Goal: Task Accomplishment & Management: Complete application form

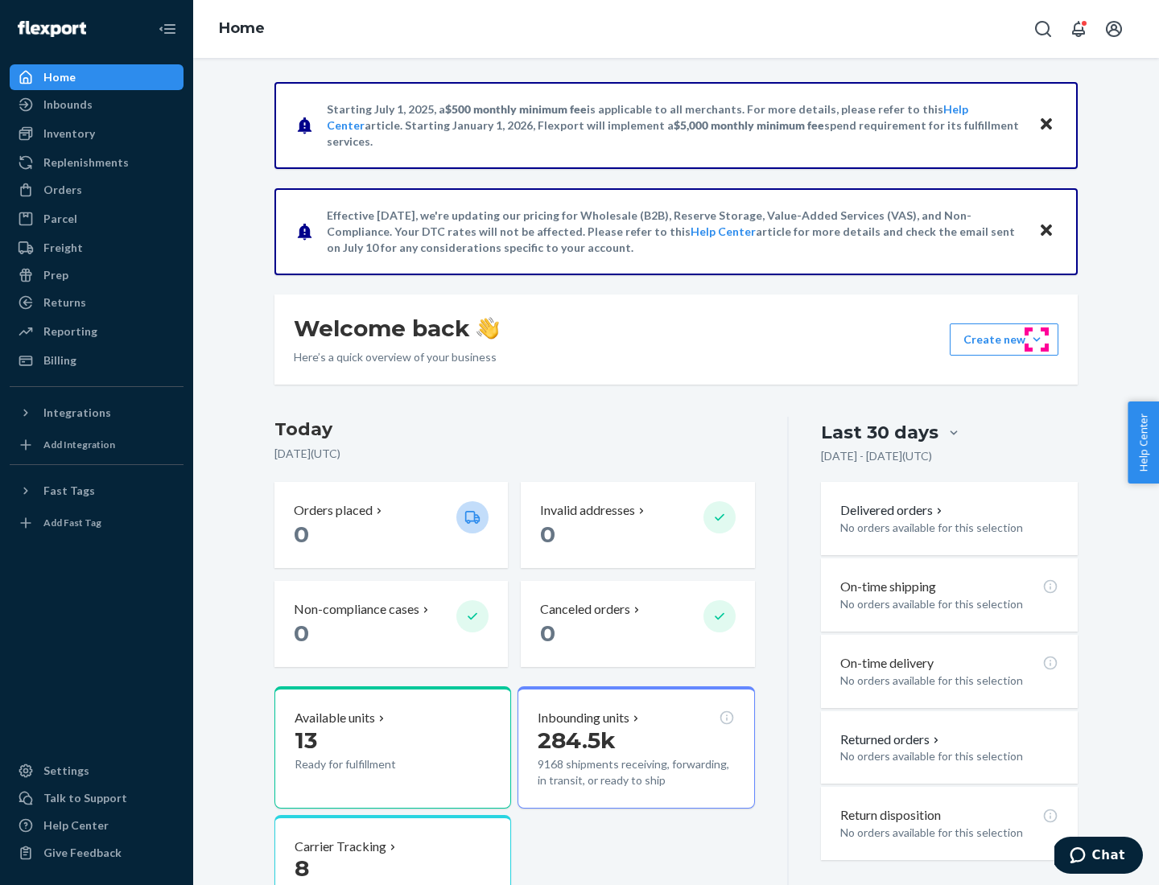
click at [1037, 340] on button "Create new Create new inbound Create new order Create new product" at bounding box center [1004, 340] width 109 height 32
click at [97, 105] on div "Inbounds" at bounding box center [96, 104] width 171 height 23
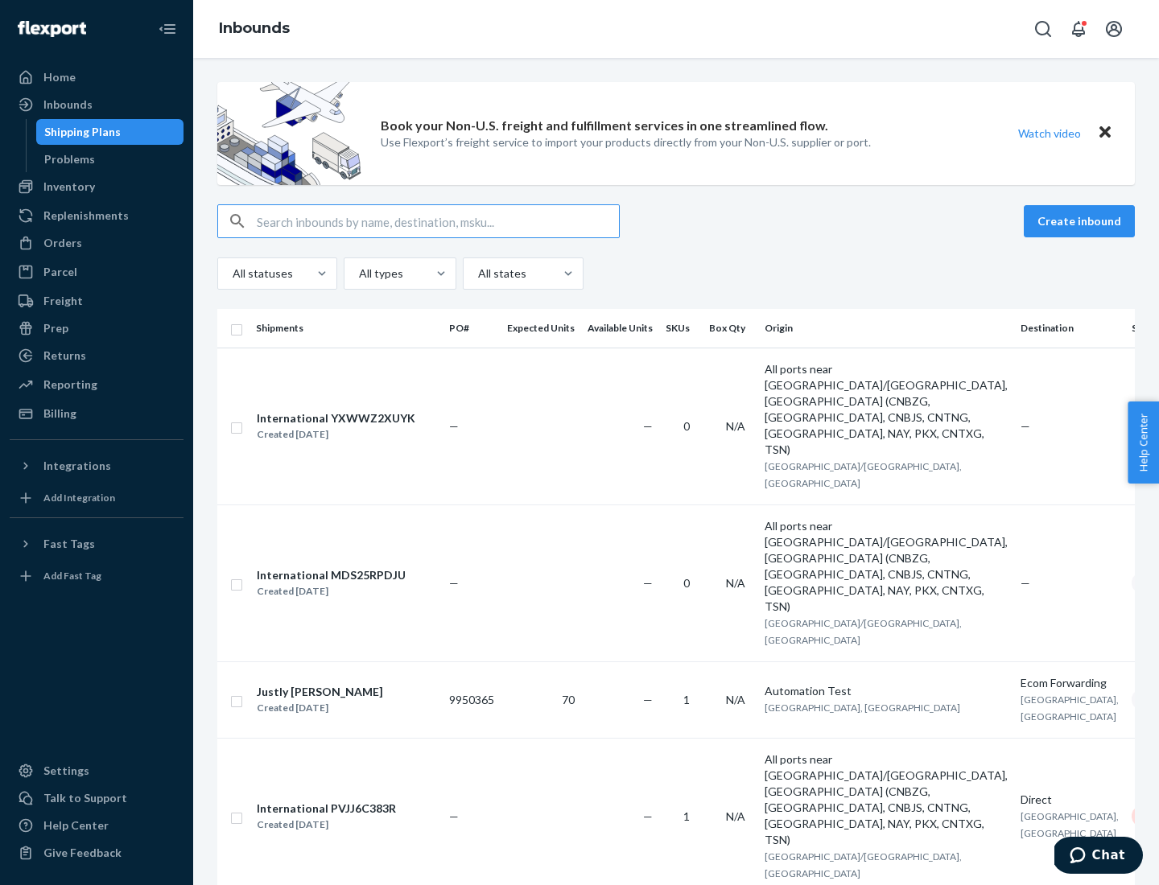
click at [1082, 221] on button "Create inbound" at bounding box center [1079, 221] width 111 height 32
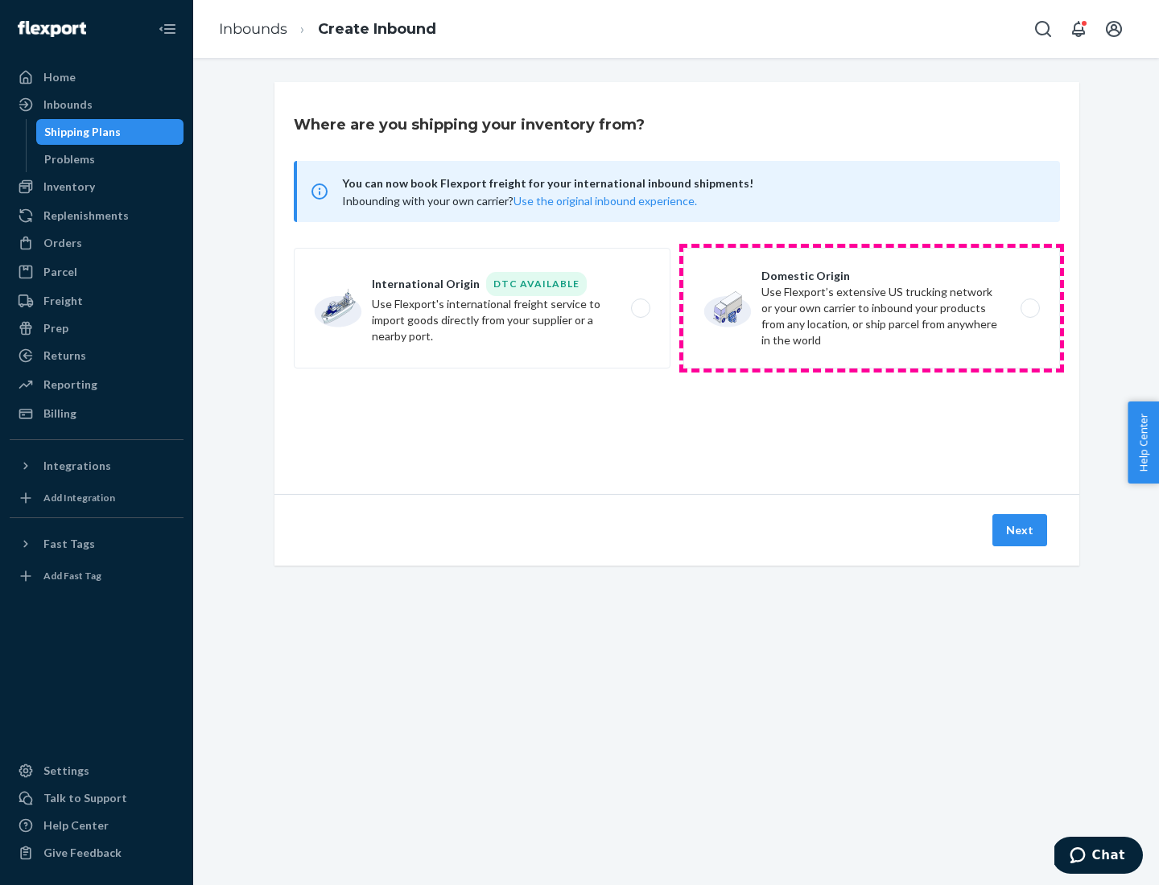
click at [872, 308] on label "Domestic Origin Use Flexport’s extensive US trucking network or your own carrie…" at bounding box center [871, 308] width 377 height 121
click at [1029, 308] on input "Domestic Origin Use Flexport’s extensive US trucking network or your own carrie…" at bounding box center [1034, 308] width 10 height 10
radio input "true"
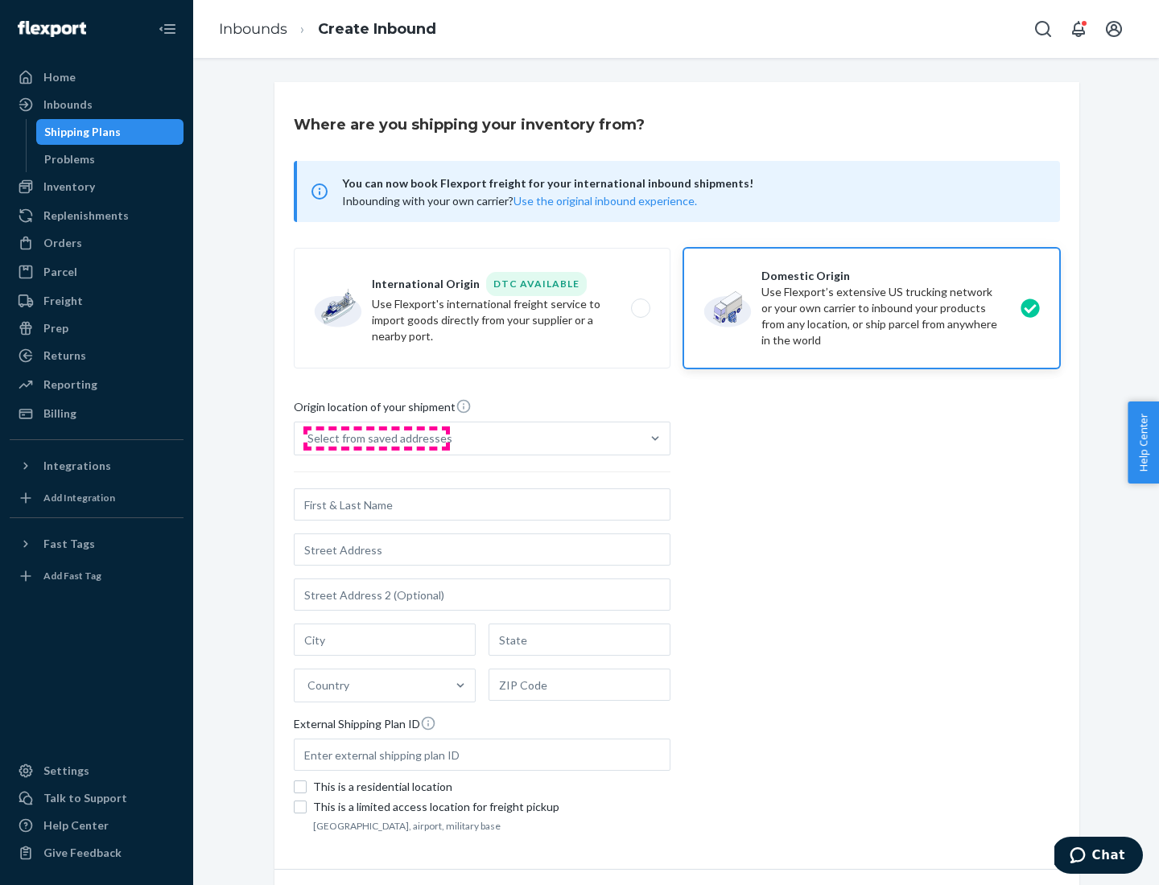
click at [376, 439] on div "Select from saved addresses" at bounding box center [379, 439] width 145 height 16
click at [309, 439] on input "Select from saved addresses" at bounding box center [308, 439] width 2 height 16
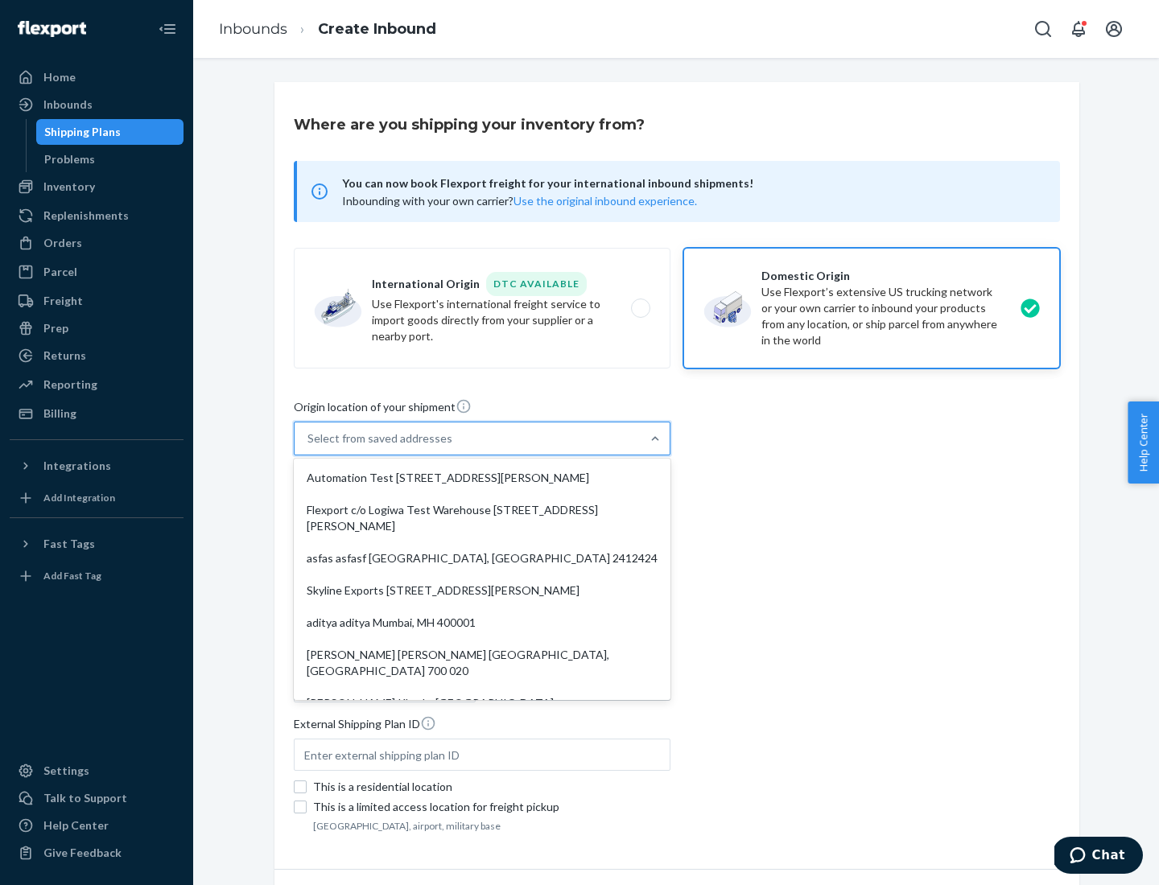
scroll to position [6, 0]
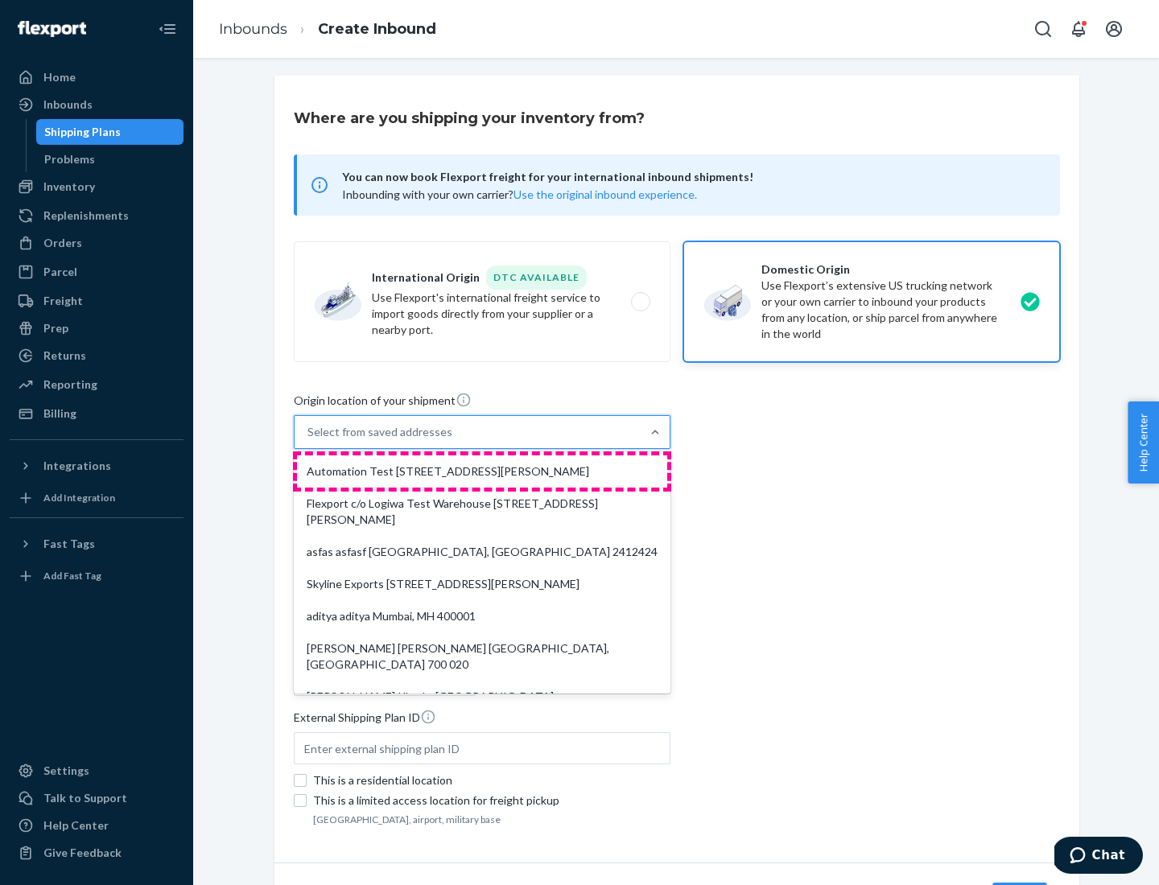
click at [482, 472] on div "Automation Test [STREET_ADDRESS][PERSON_NAME]" at bounding box center [482, 471] width 370 height 32
click at [309, 440] on input "option Automation Test [STREET_ADDRESS][PERSON_NAME]. 9 results available. Use …" at bounding box center [308, 432] width 2 height 16
type input "Automation Test"
type input "9th Floor"
type input "[GEOGRAPHIC_DATA]"
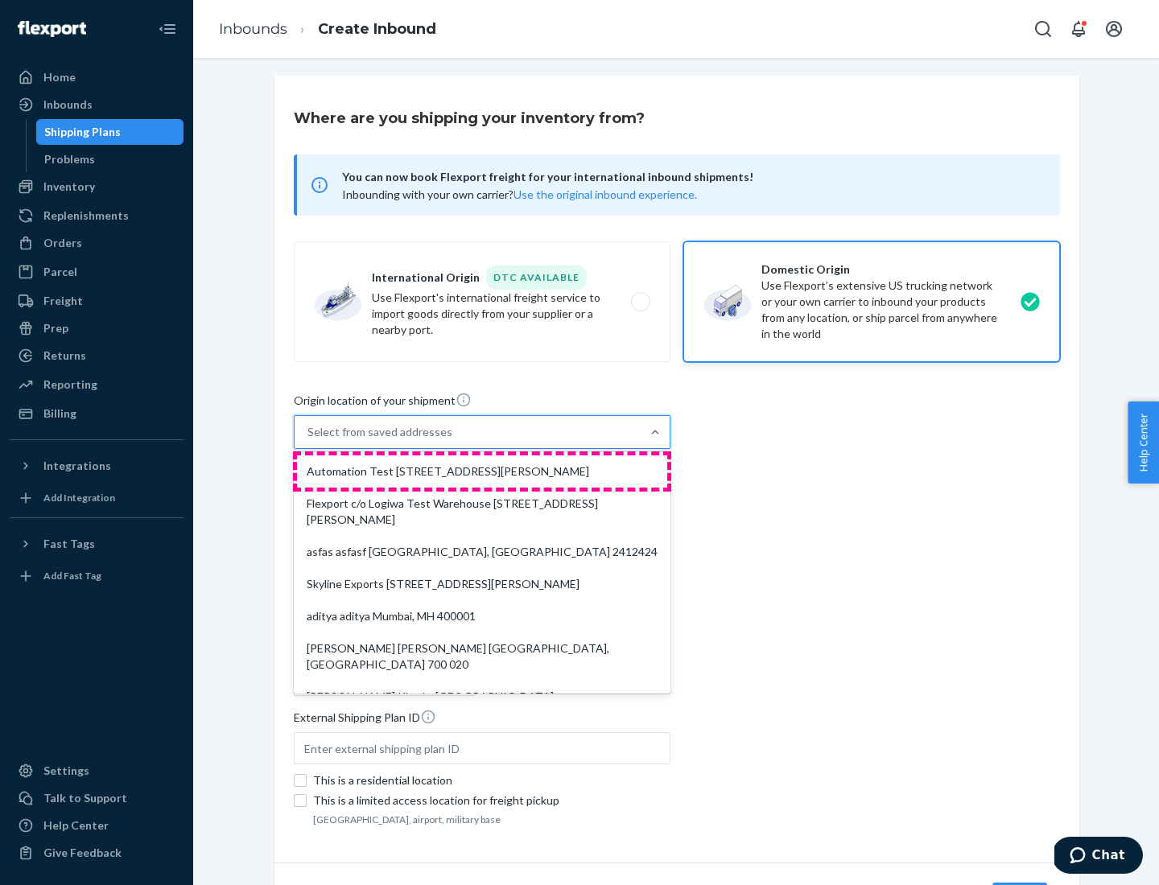
type input "CA"
type input "94104"
type input "[STREET_ADDRESS][PERSON_NAME]"
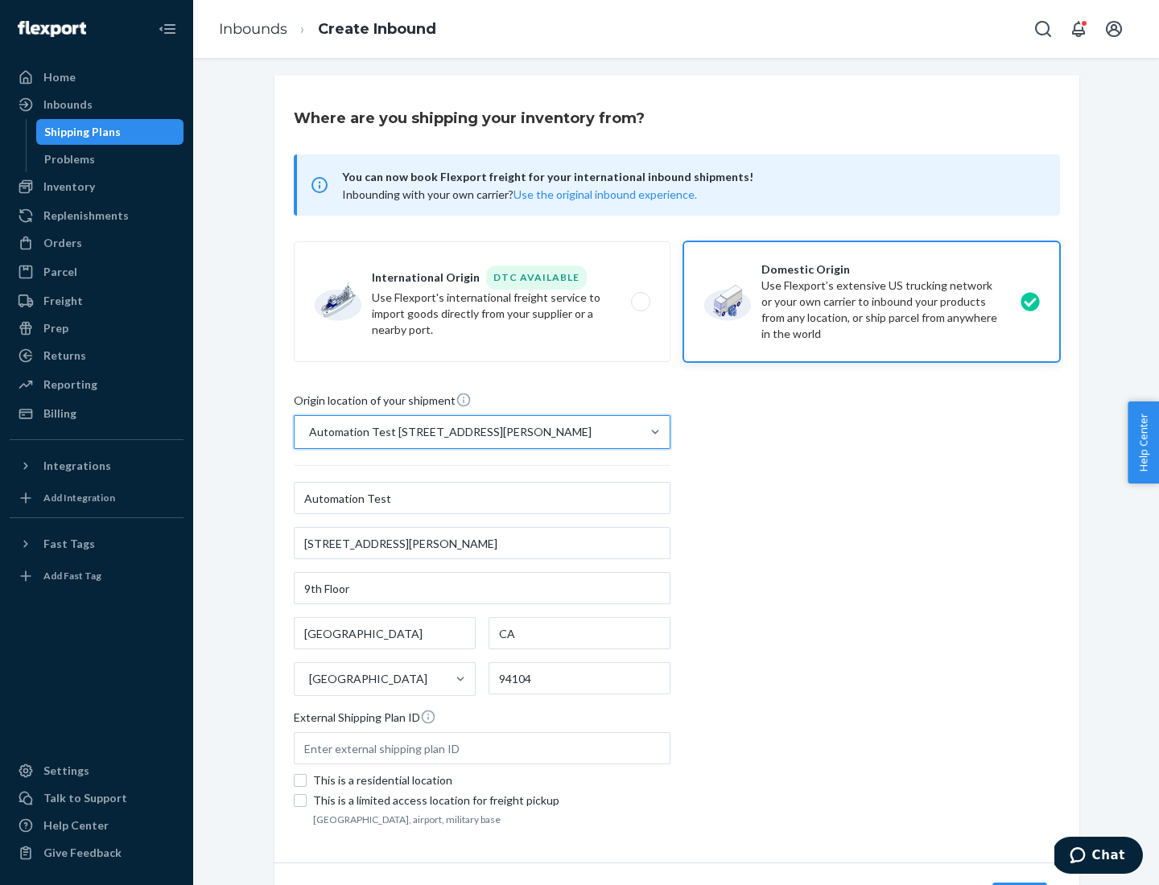
scroll to position [94, 0]
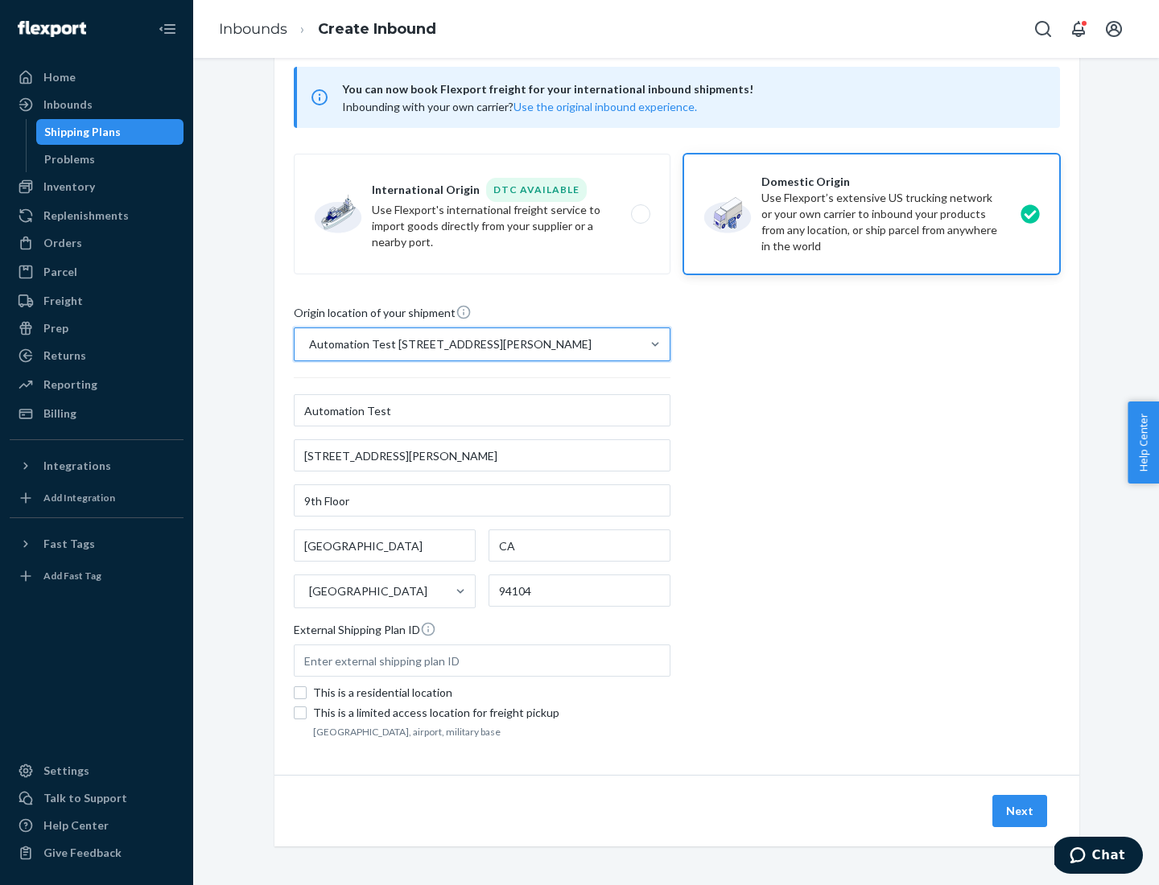
click at [1020, 811] on button "Next" at bounding box center [1019, 811] width 55 height 32
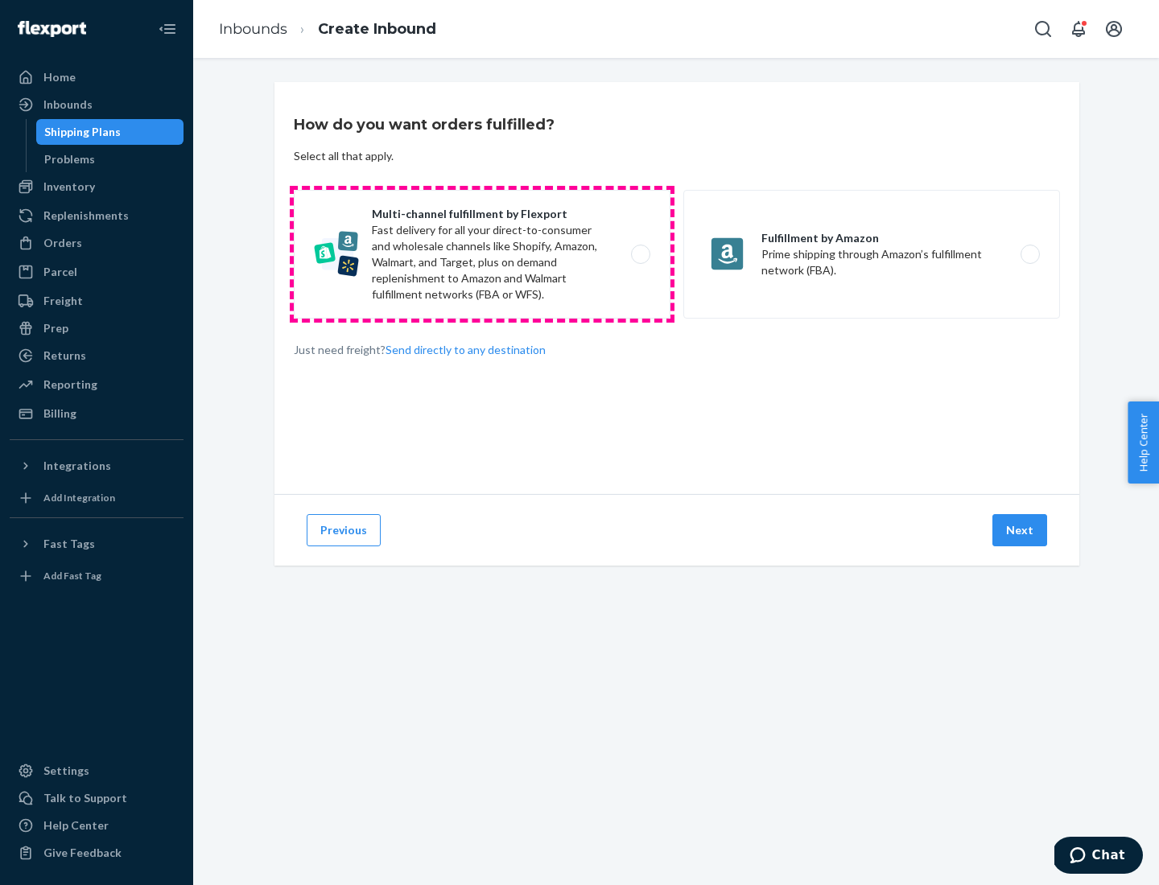
click at [482, 254] on label "Multi-channel fulfillment by Flexport Fast delivery for all your direct-to-cons…" at bounding box center [482, 254] width 377 height 129
click at [640, 254] on input "Multi-channel fulfillment by Flexport Fast delivery for all your direct-to-cons…" at bounding box center [645, 254] width 10 height 10
radio input "true"
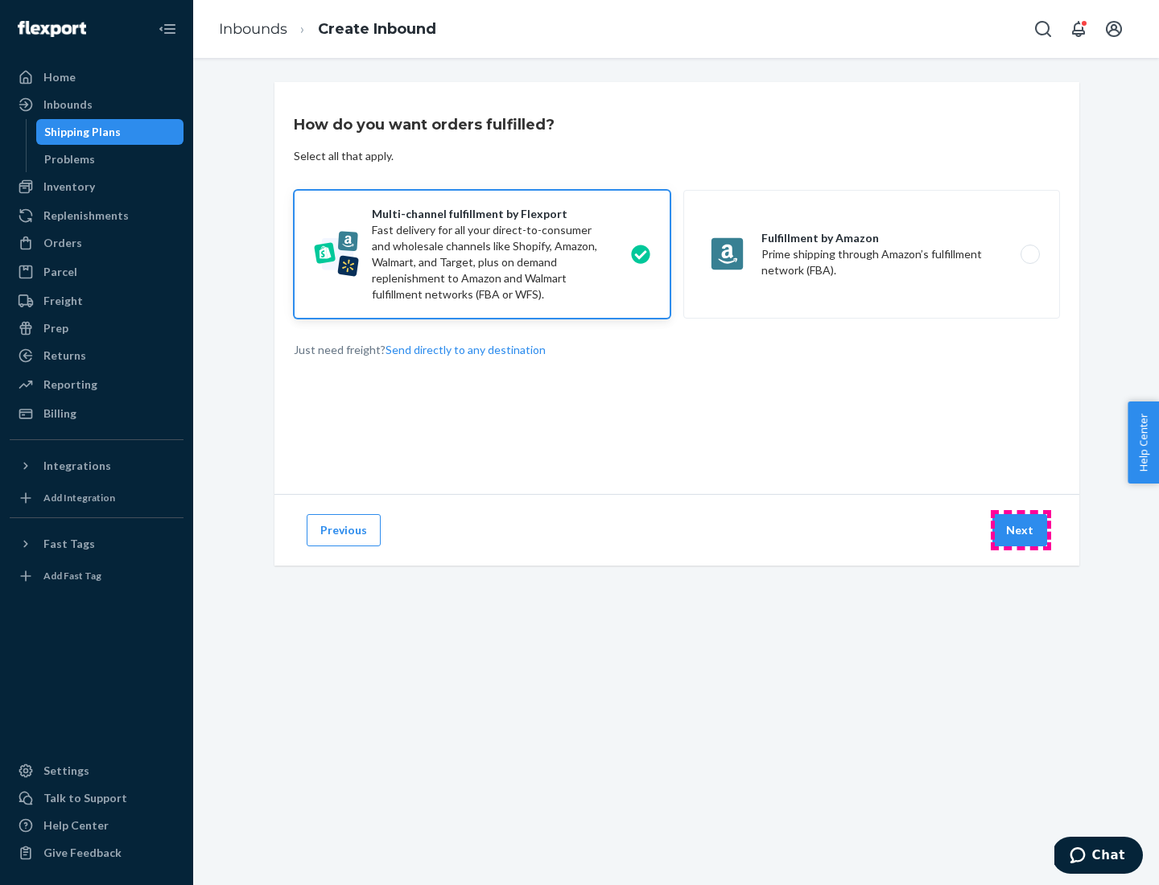
click at [1020, 530] on button "Next" at bounding box center [1019, 530] width 55 height 32
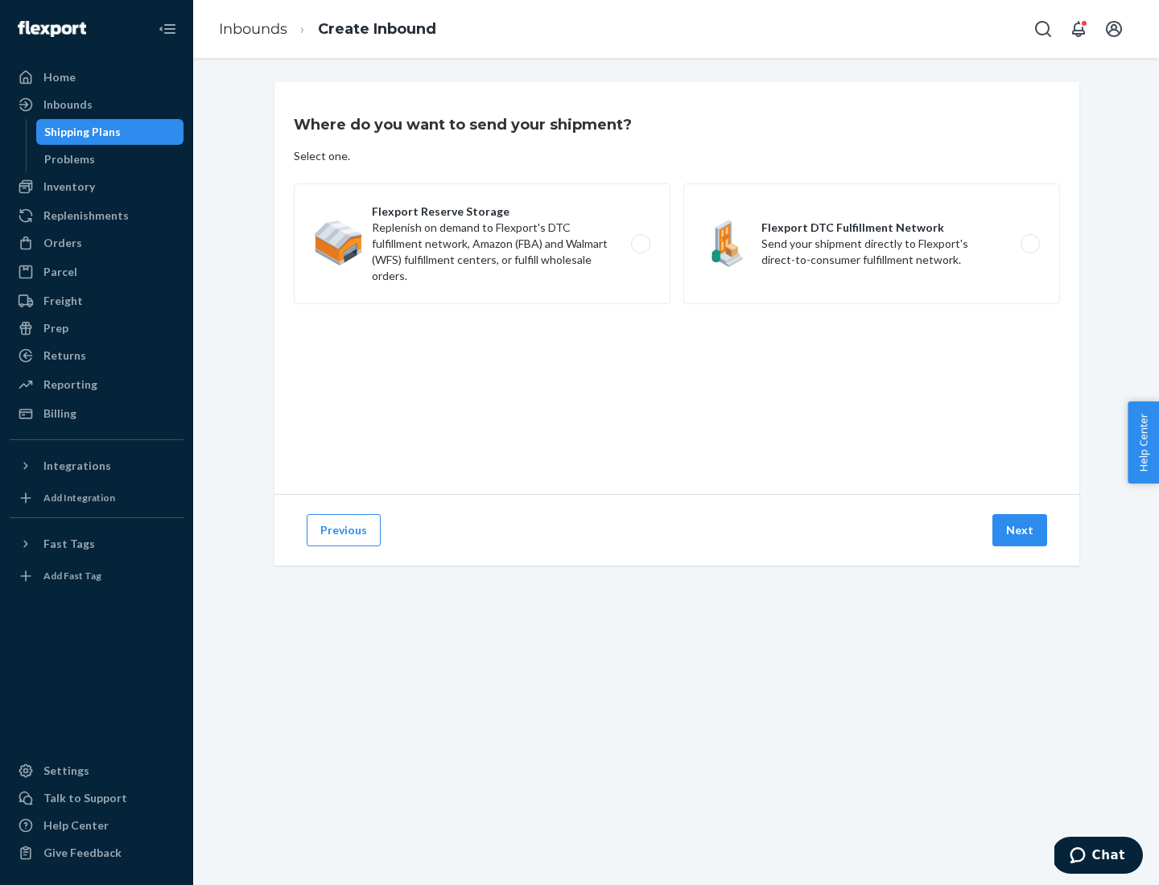
click at [872, 244] on label "Flexport DTC Fulfillment Network Send your shipment directly to Flexport's dire…" at bounding box center [871, 243] width 377 height 121
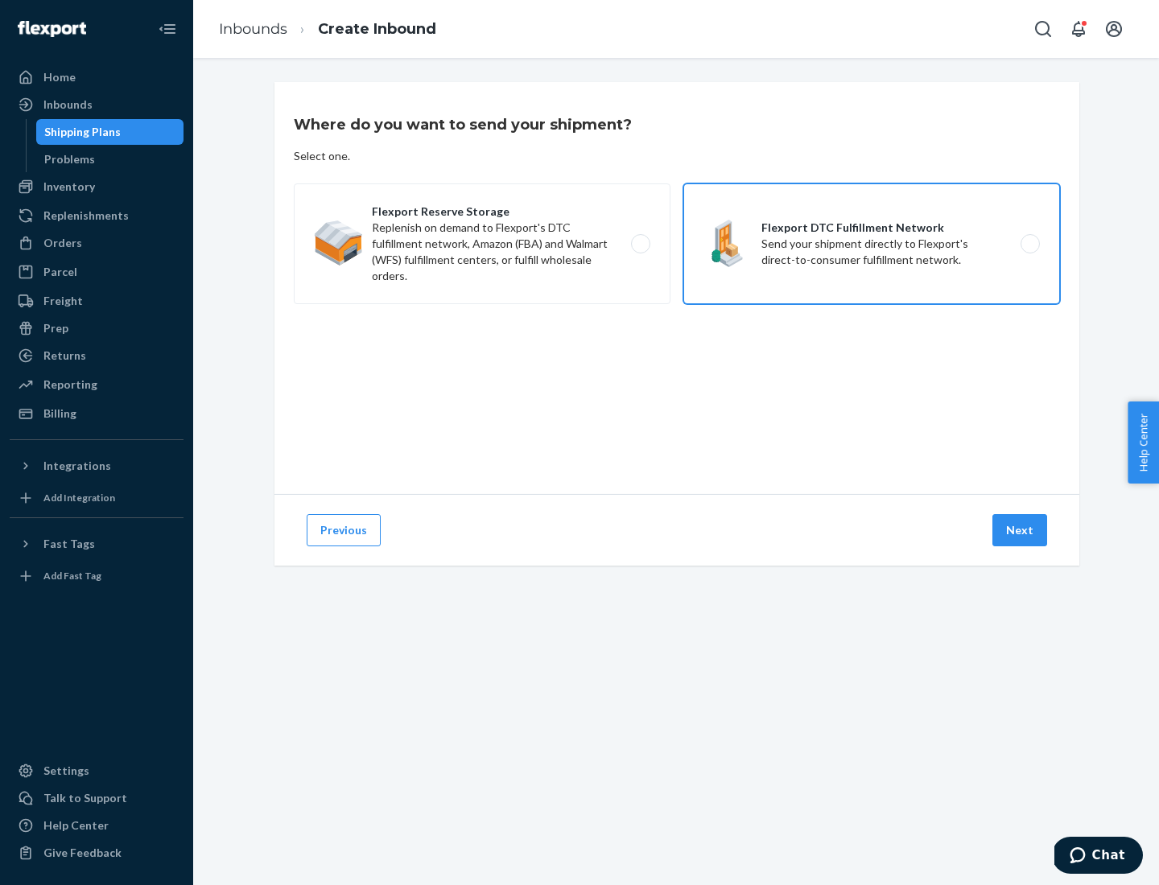
click at [1029, 244] on input "Flexport DTC Fulfillment Network Send your shipment directly to Flexport's dire…" at bounding box center [1034, 244] width 10 height 10
radio input "true"
click at [1020, 530] on button "Next" at bounding box center [1019, 530] width 55 height 32
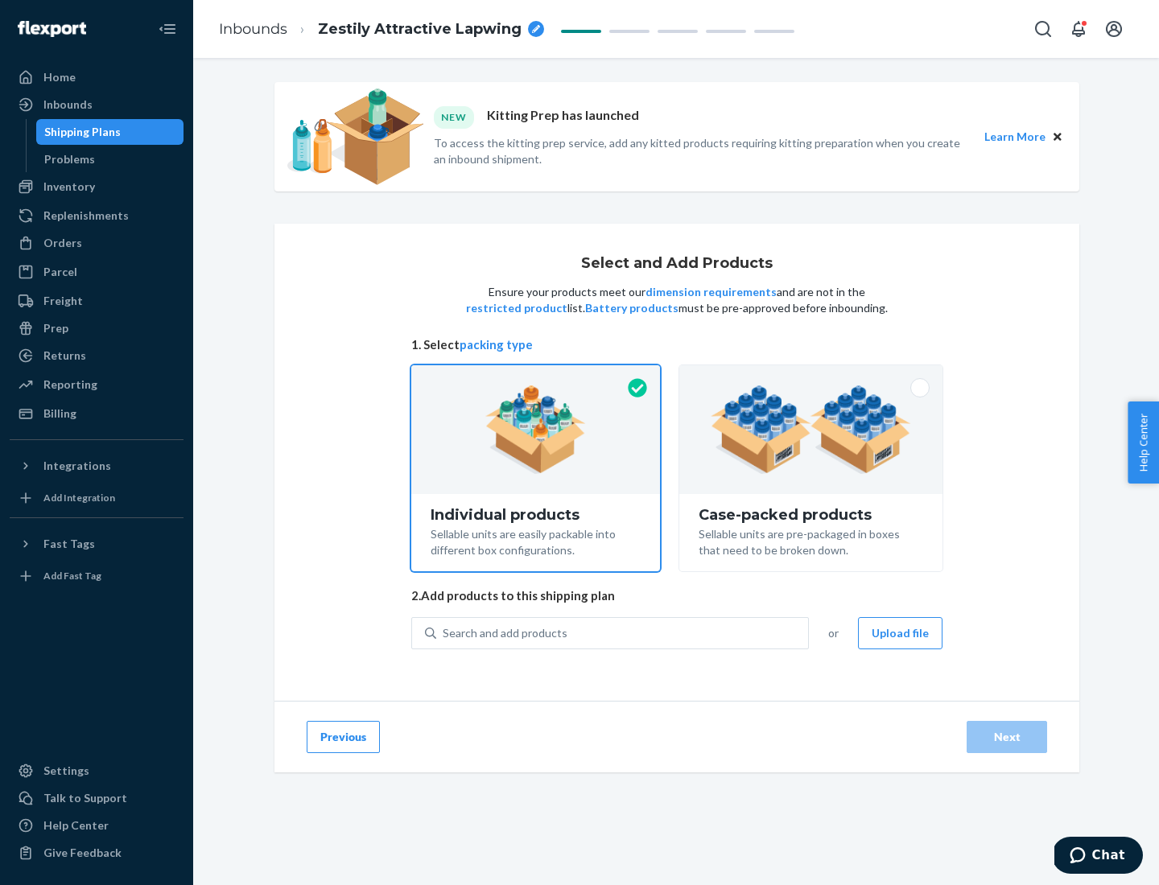
click at [811, 430] on img at bounding box center [811, 429] width 200 height 89
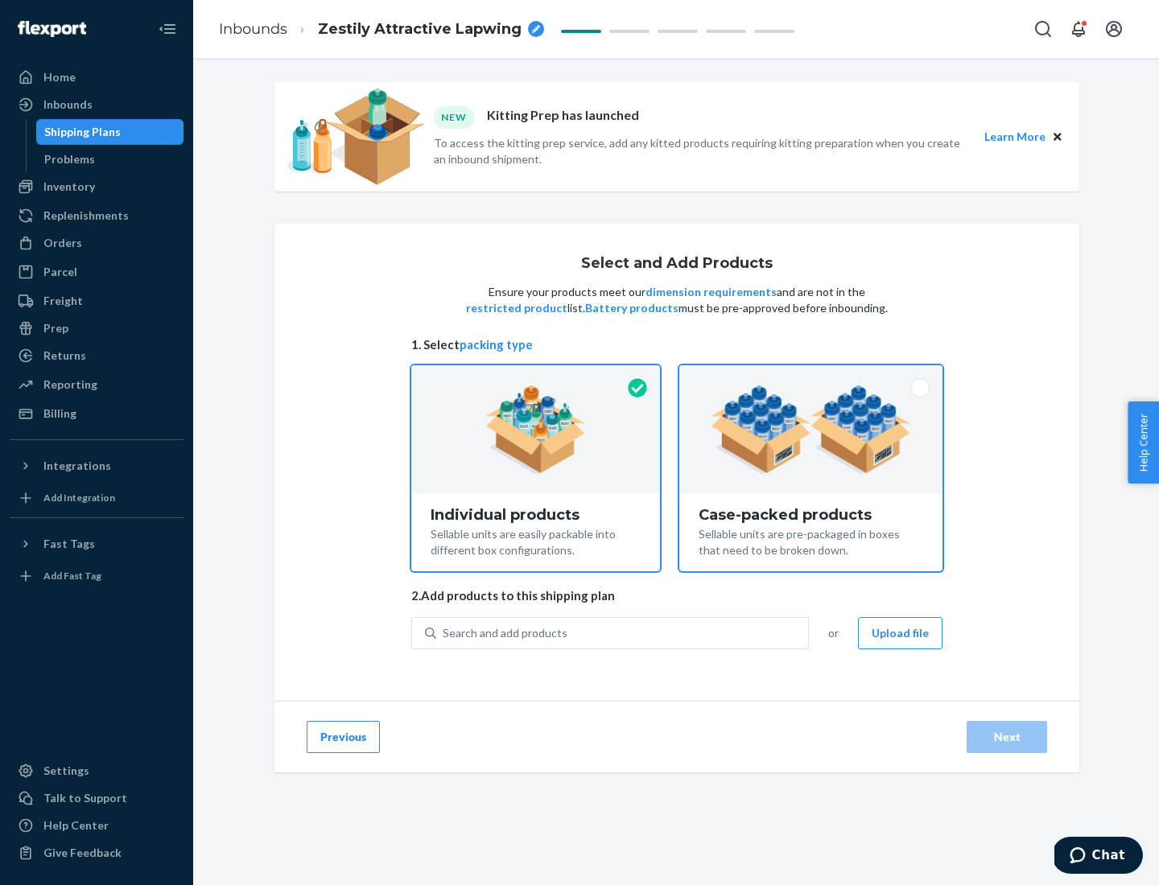
click at [811, 376] on input "Case-packed products Sellable units are pre-packaged in boxes that need to be b…" at bounding box center [811, 370] width 10 height 10
radio input "true"
radio input "false"
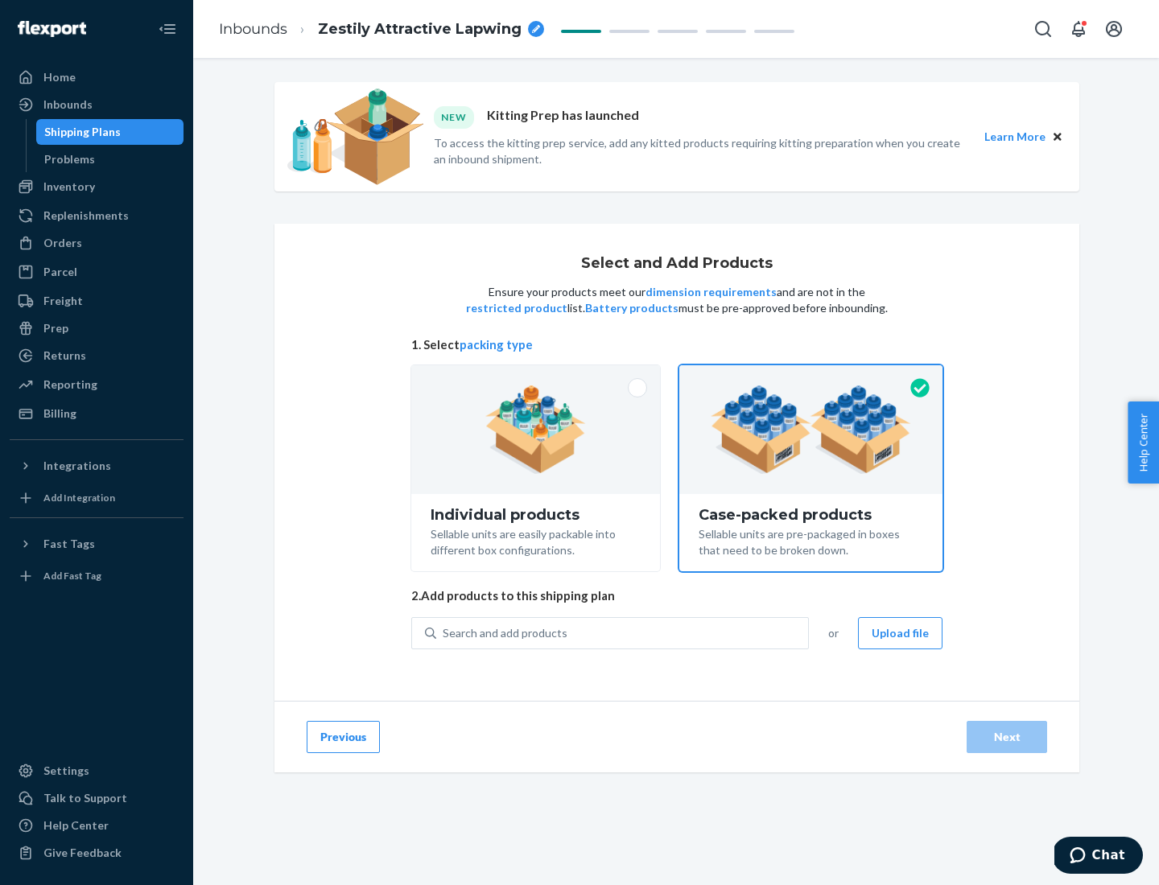
click at [623, 633] on div "Search and add products" at bounding box center [622, 633] width 372 height 29
click at [444, 633] on input "Search and add products" at bounding box center [444, 633] width 2 height 16
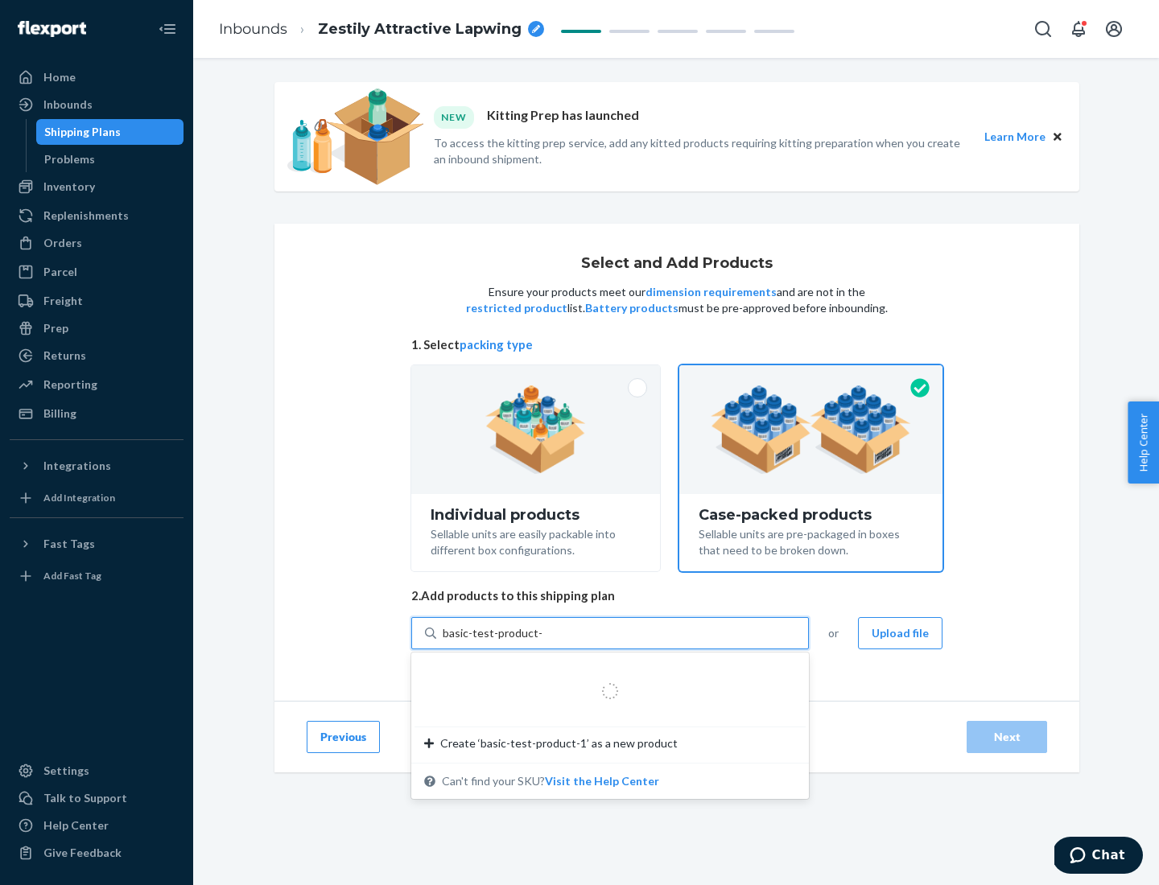
type input "basic-test-product-1"
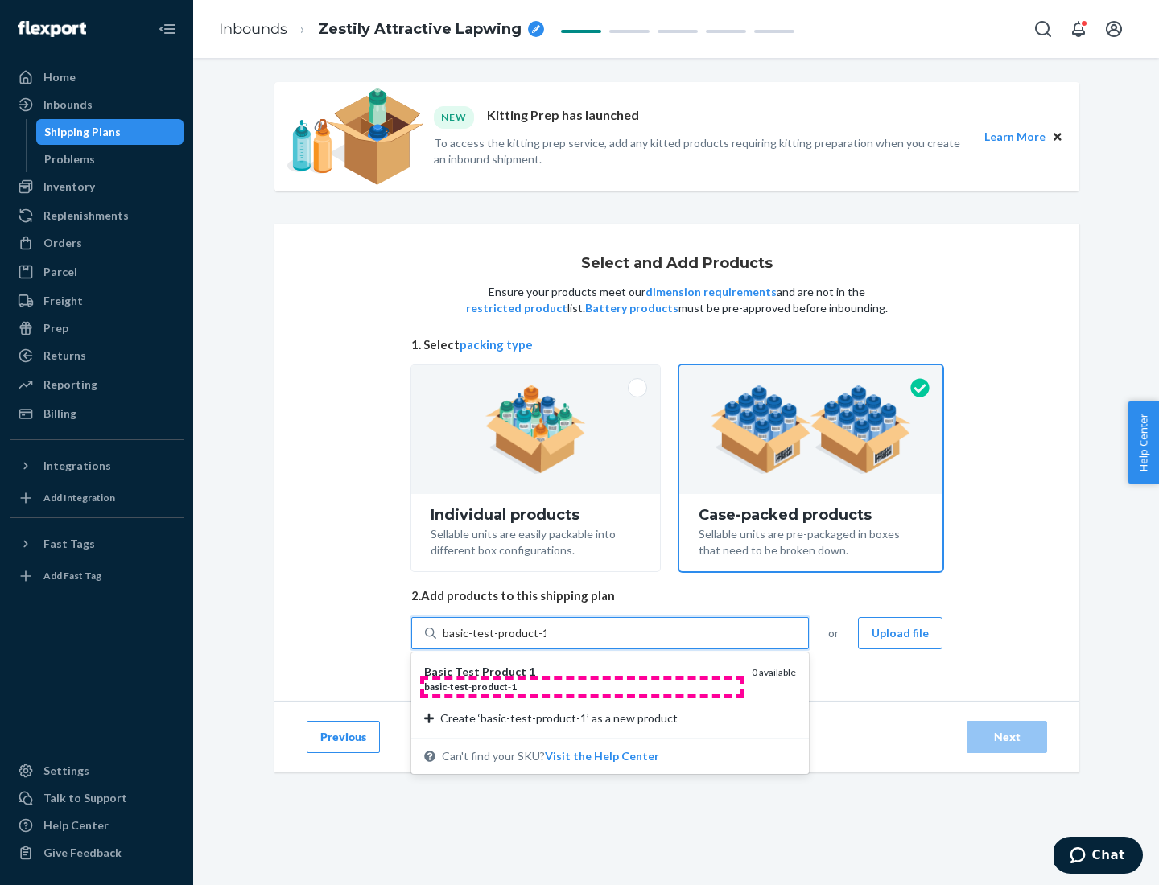
click at [582, 686] on div "basic - test - product - 1" at bounding box center [581, 687] width 315 height 14
click at [546, 641] on input "basic-test-product-1" at bounding box center [494, 633] width 103 height 16
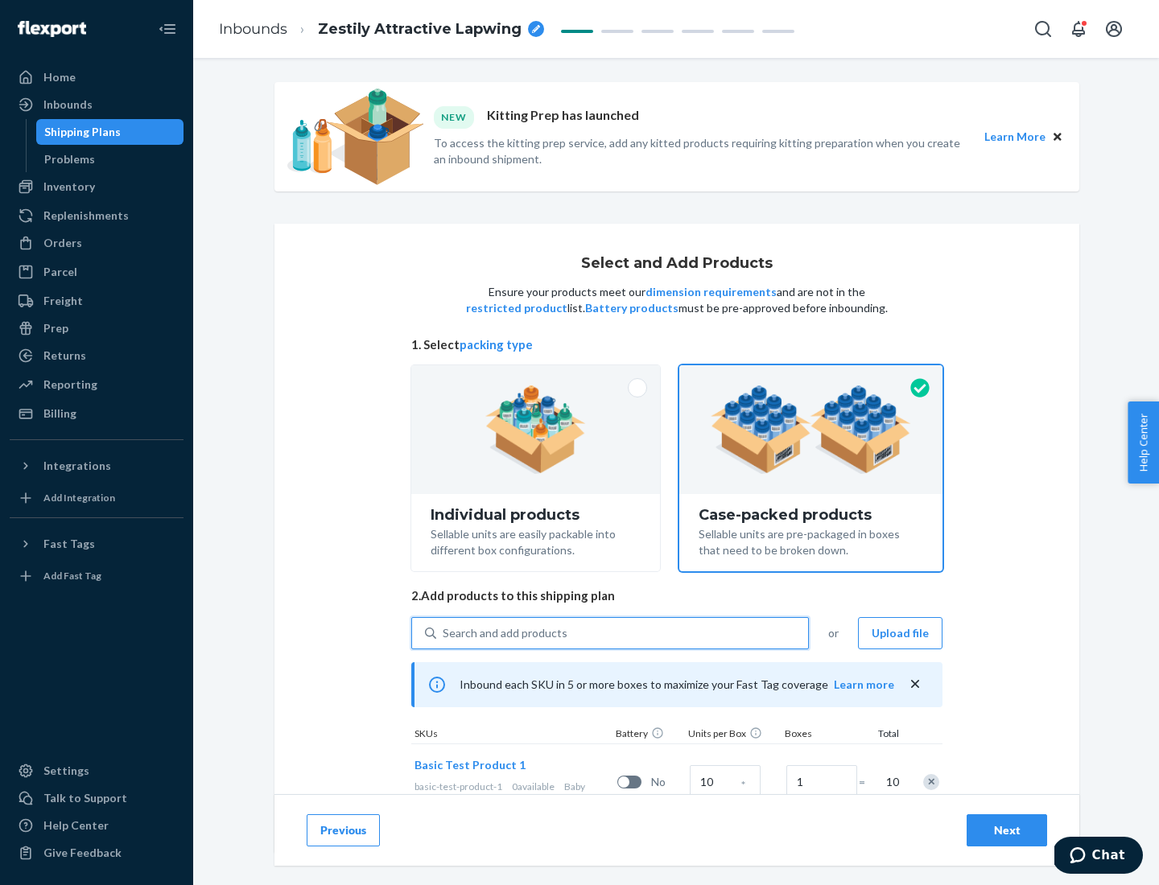
scroll to position [58, 0]
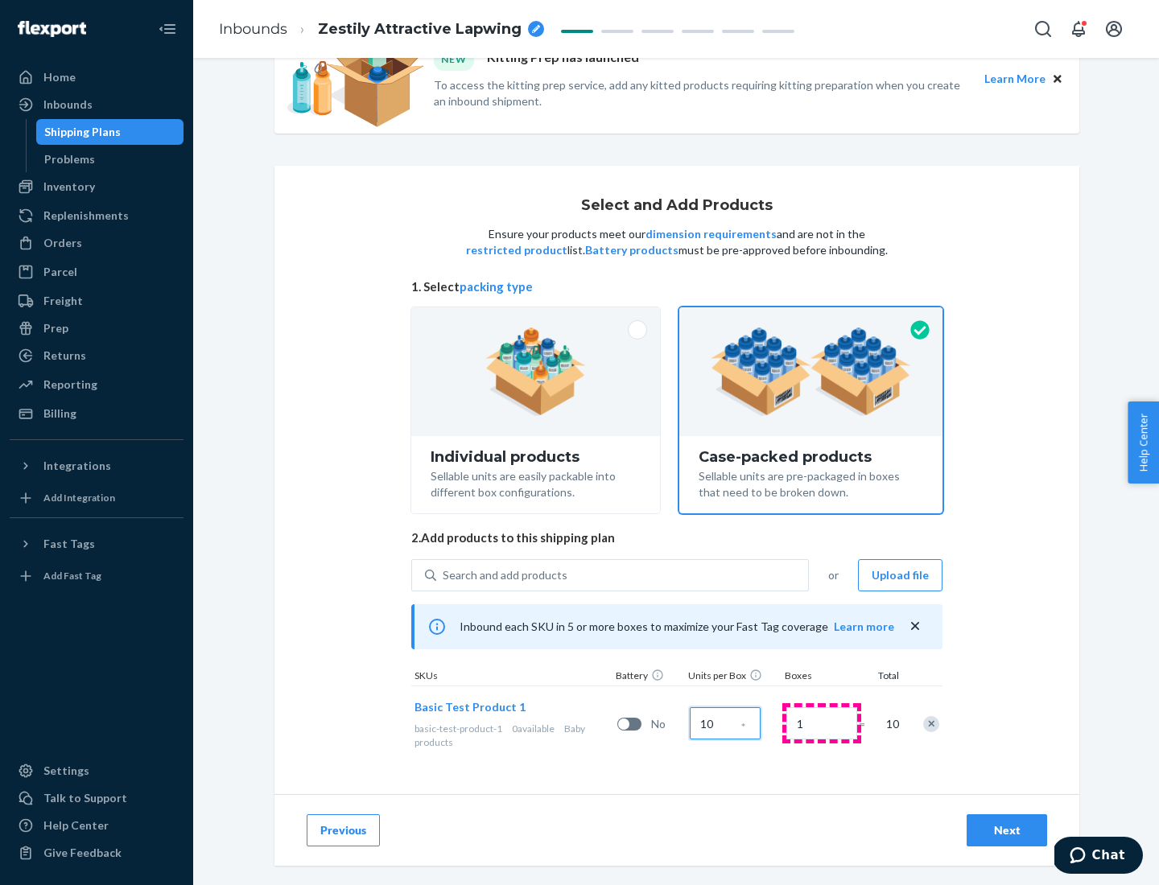
type input "10"
type input "7"
click at [1007, 831] on div "Next" at bounding box center [1006, 830] width 53 height 16
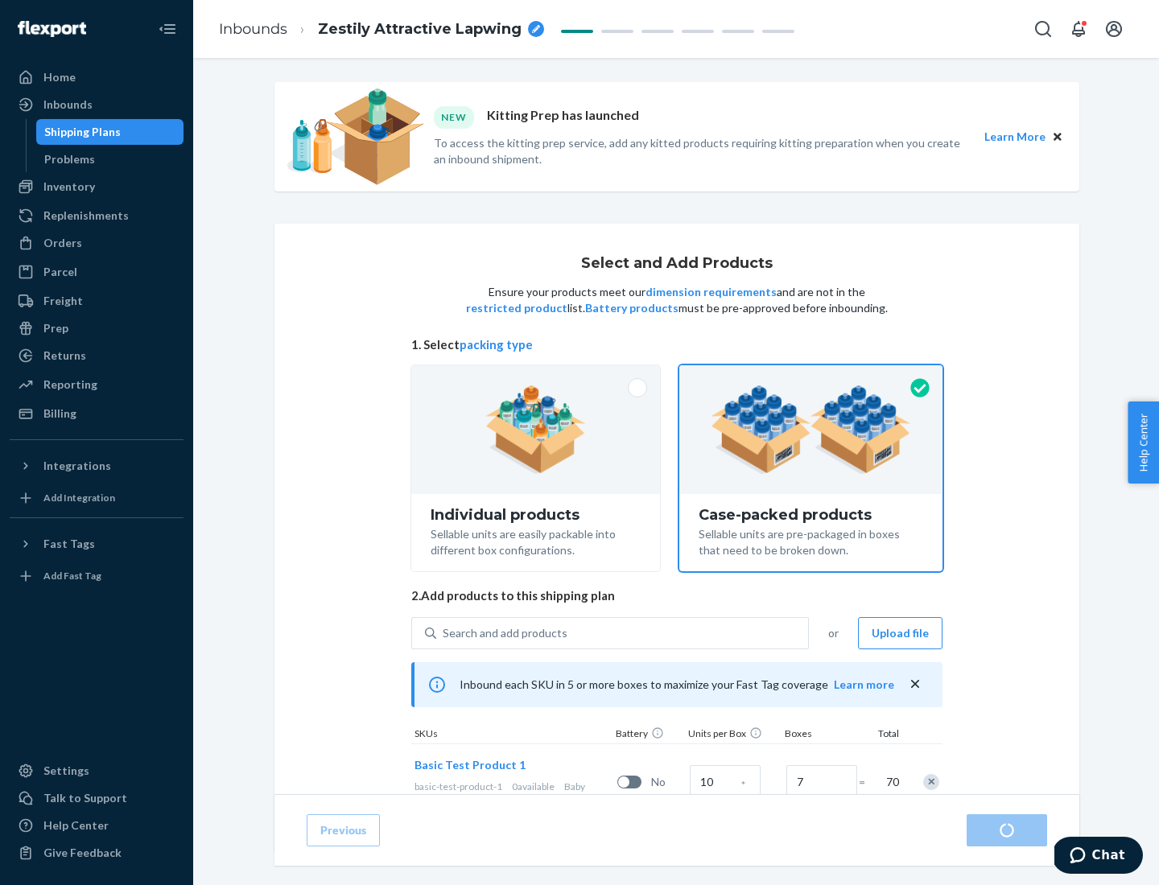
radio input "true"
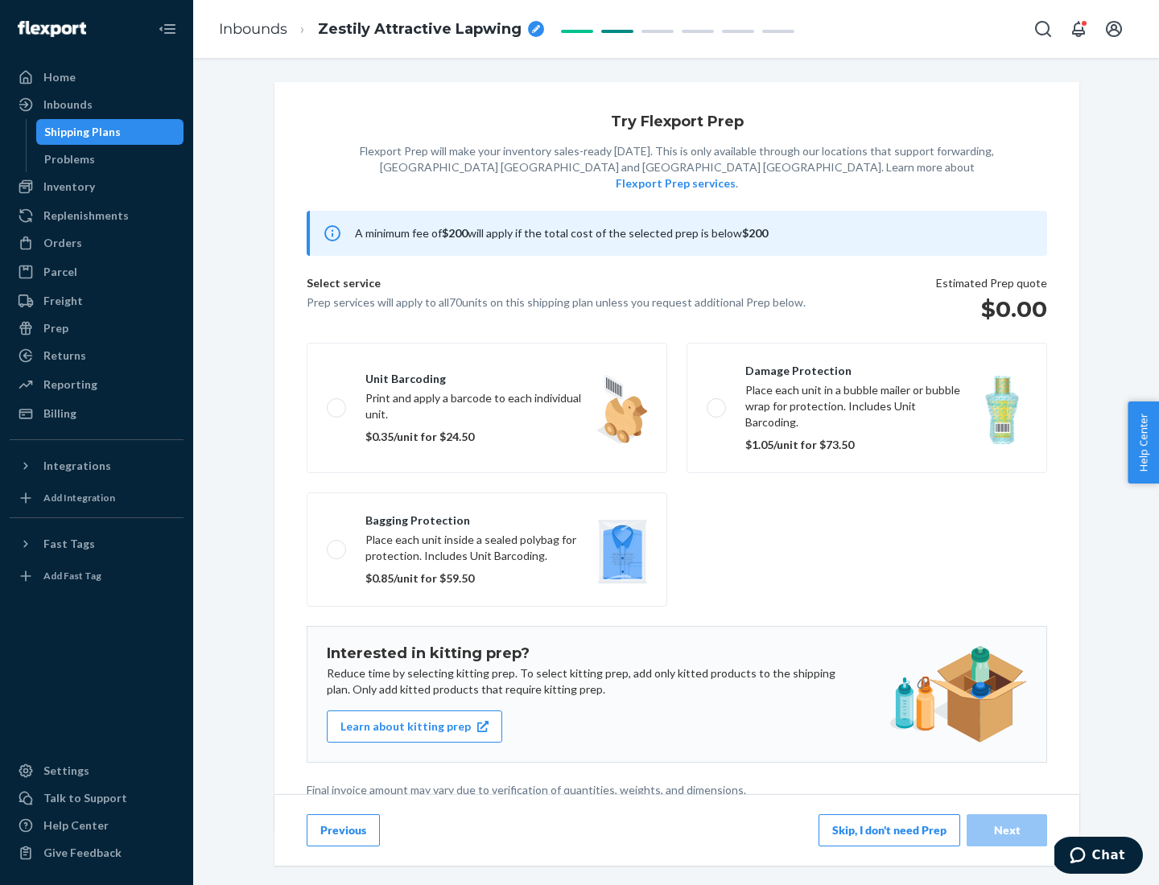
scroll to position [4, 0]
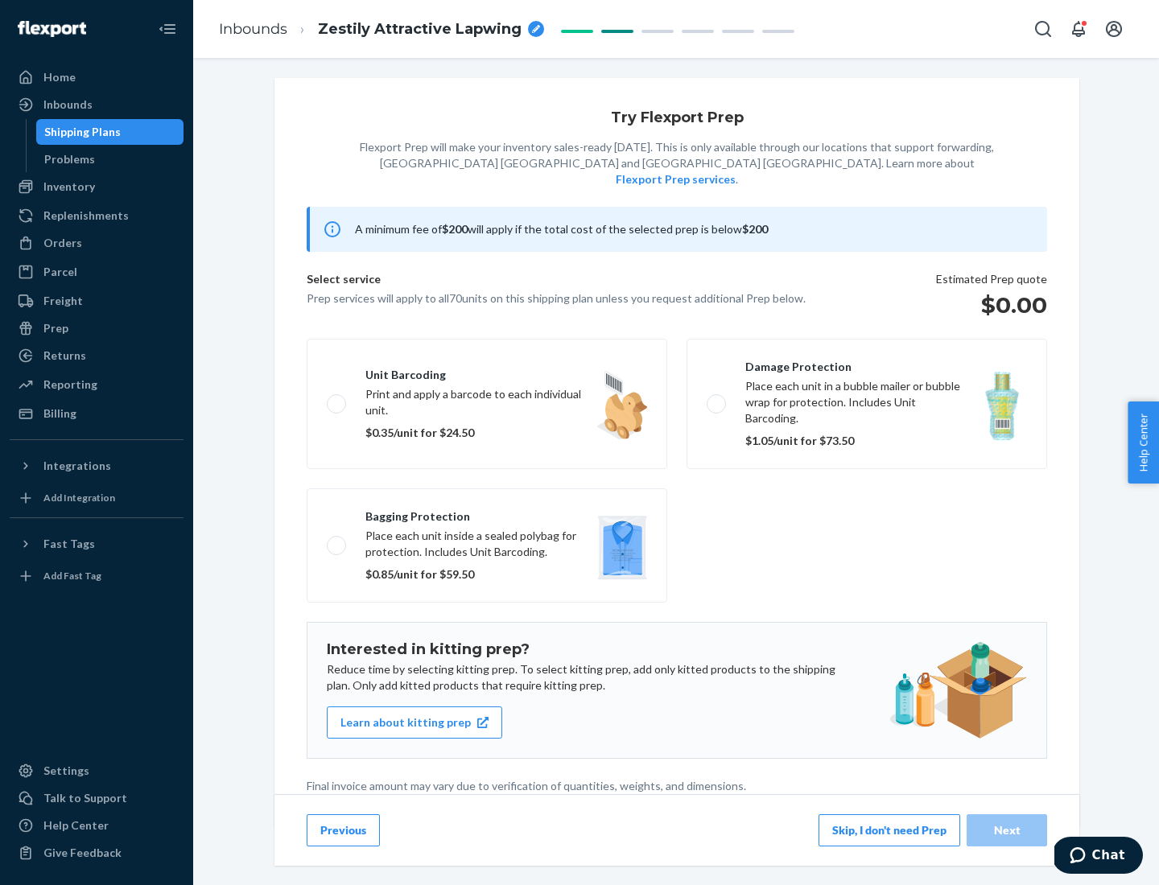
click at [487, 513] on label "Bagging protection Place each unit inside a sealed polybag for protection. Incl…" at bounding box center [487, 545] width 361 height 114
click at [337, 540] on input "Bagging protection Place each unit inside a sealed polybag for protection. Incl…" at bounding box center [332, 545] width 10 height 10
checkbox input "true"
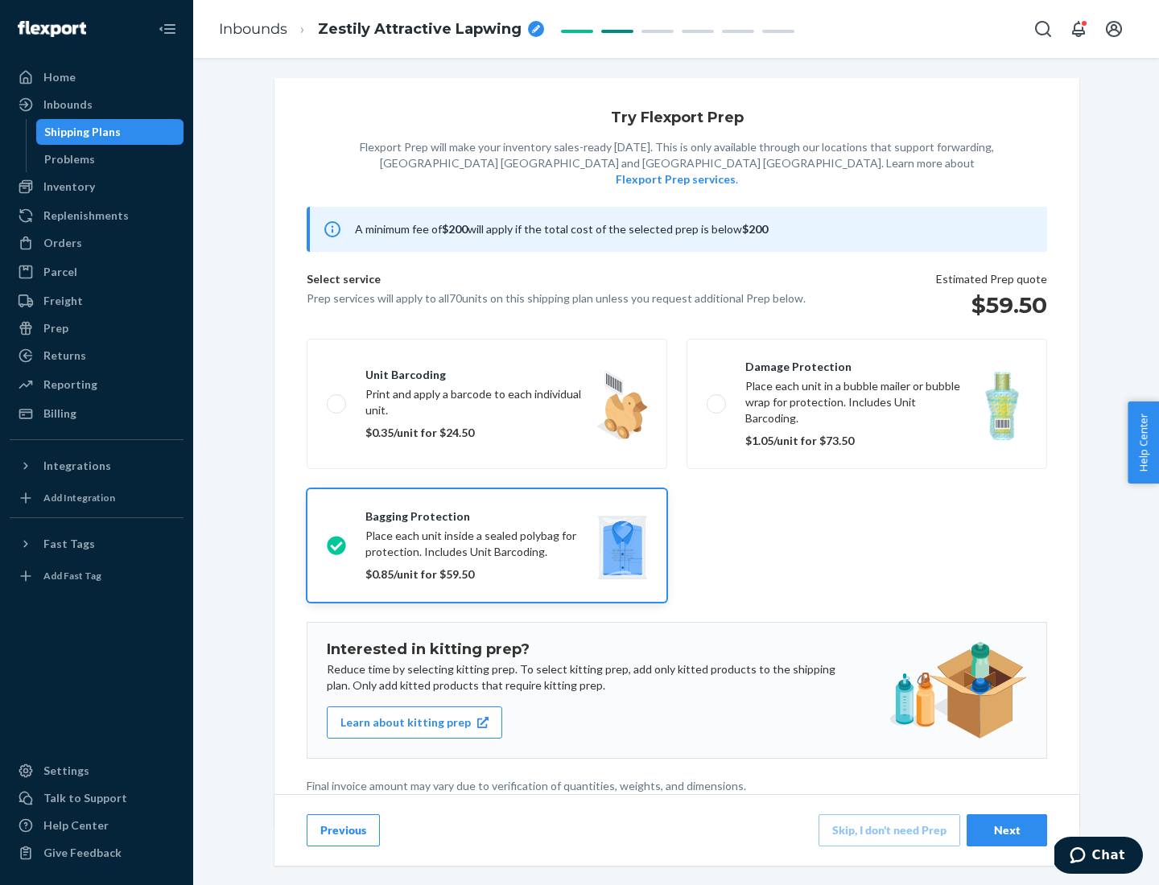
click at [1007, 830] on div "Next" at bounding box center [1006, 830] width 53 height 16
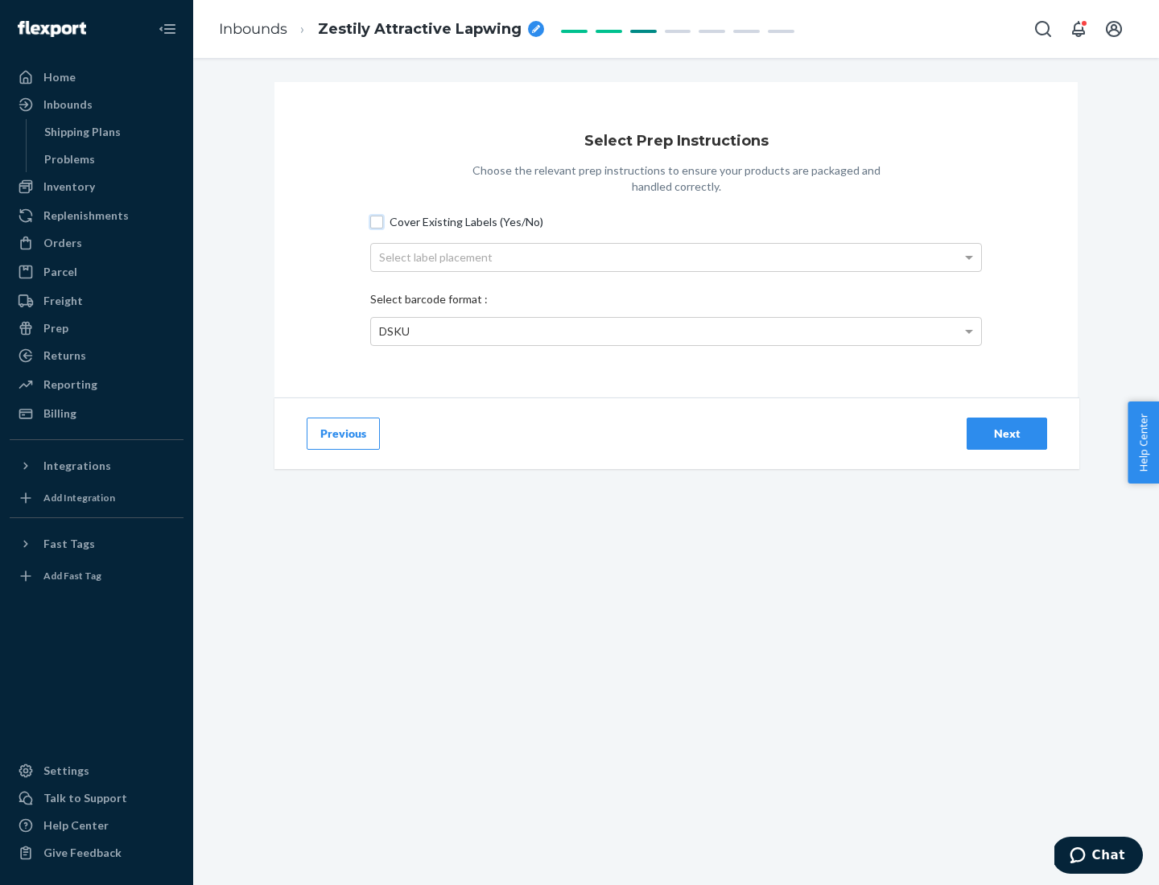
click at [377, 221] on input "Cover Existing Labels (Yes/No)" at bounding box center [376, 222] width 13 height 13
checkbox input "true"
click at [676, 257] on div "Select label placement" at bounding box center [676, 257] width 610 height 27
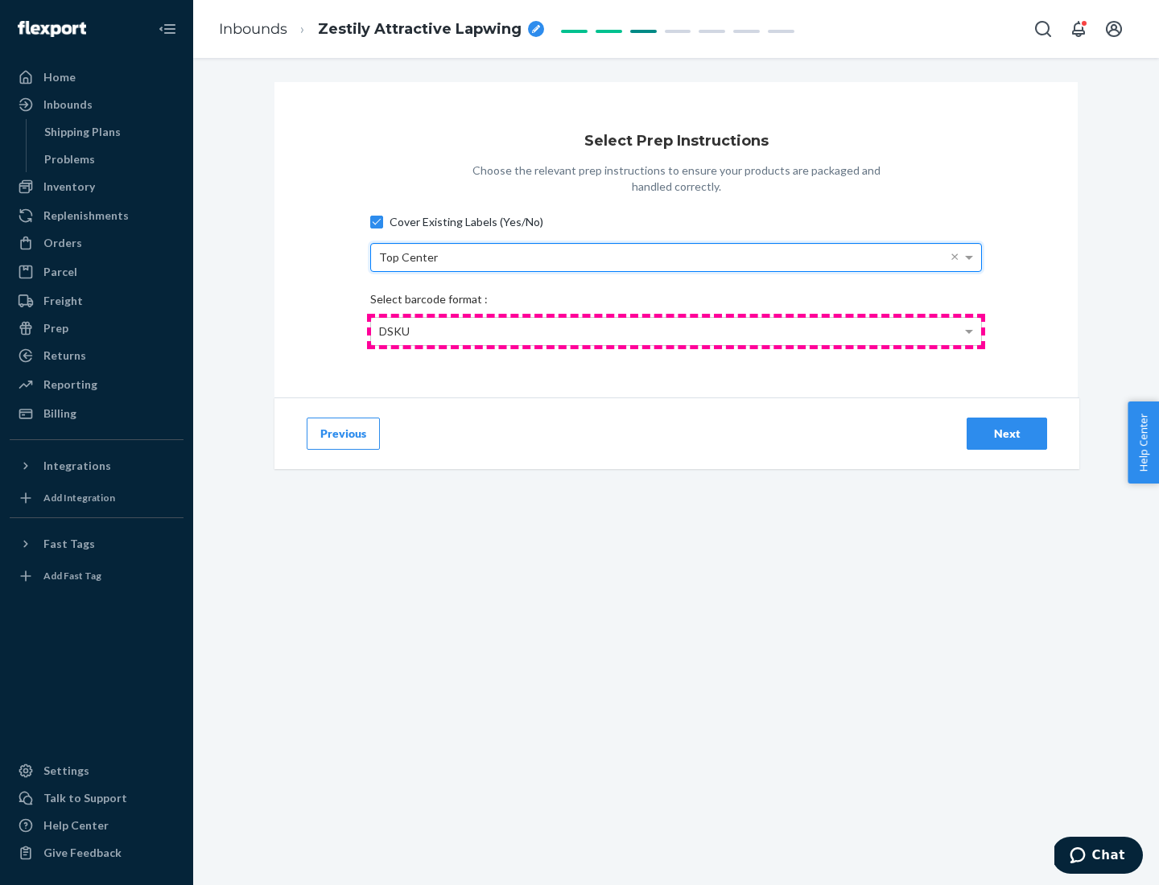
click at [676, 331] on div "DSKU" at bounding box center [676, 331] width 610 height 27
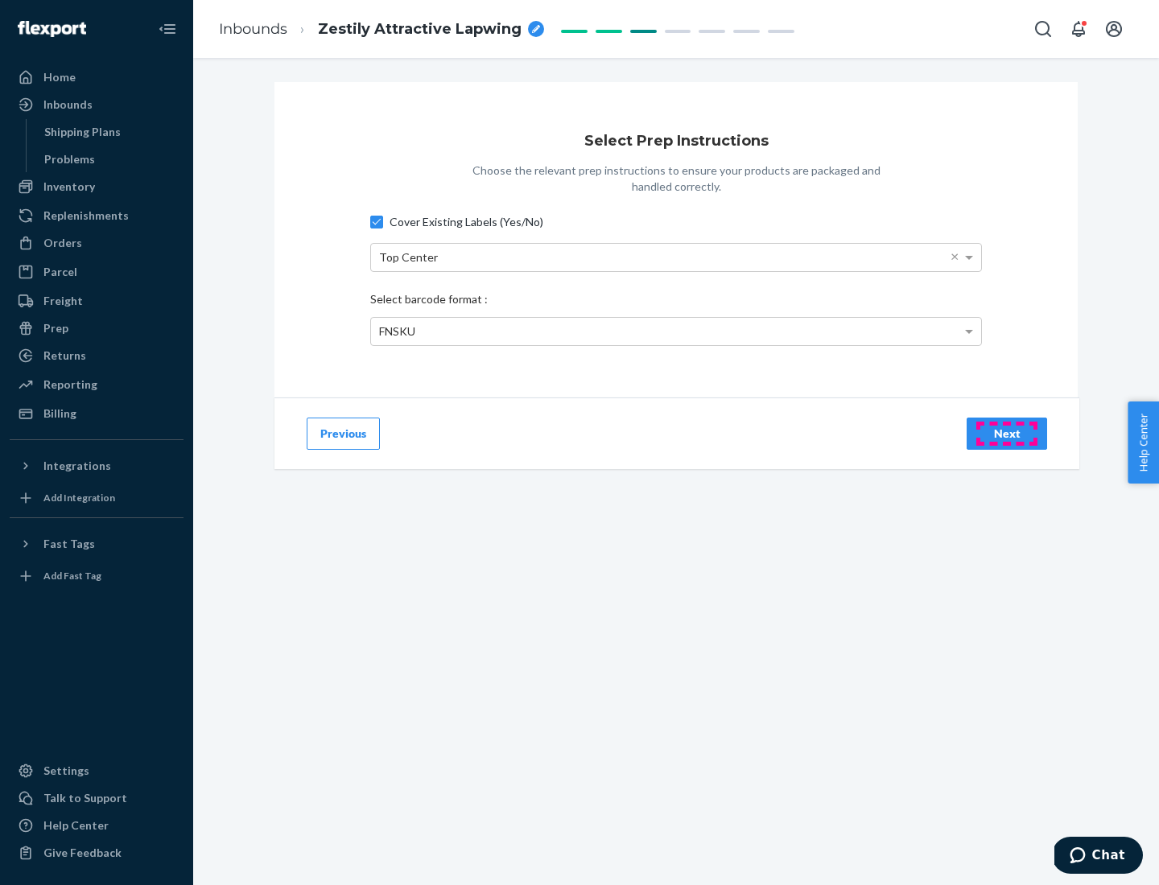
click at [1007, 433] on div "Next" at bounding box center [1006, 434] width 53 height 16
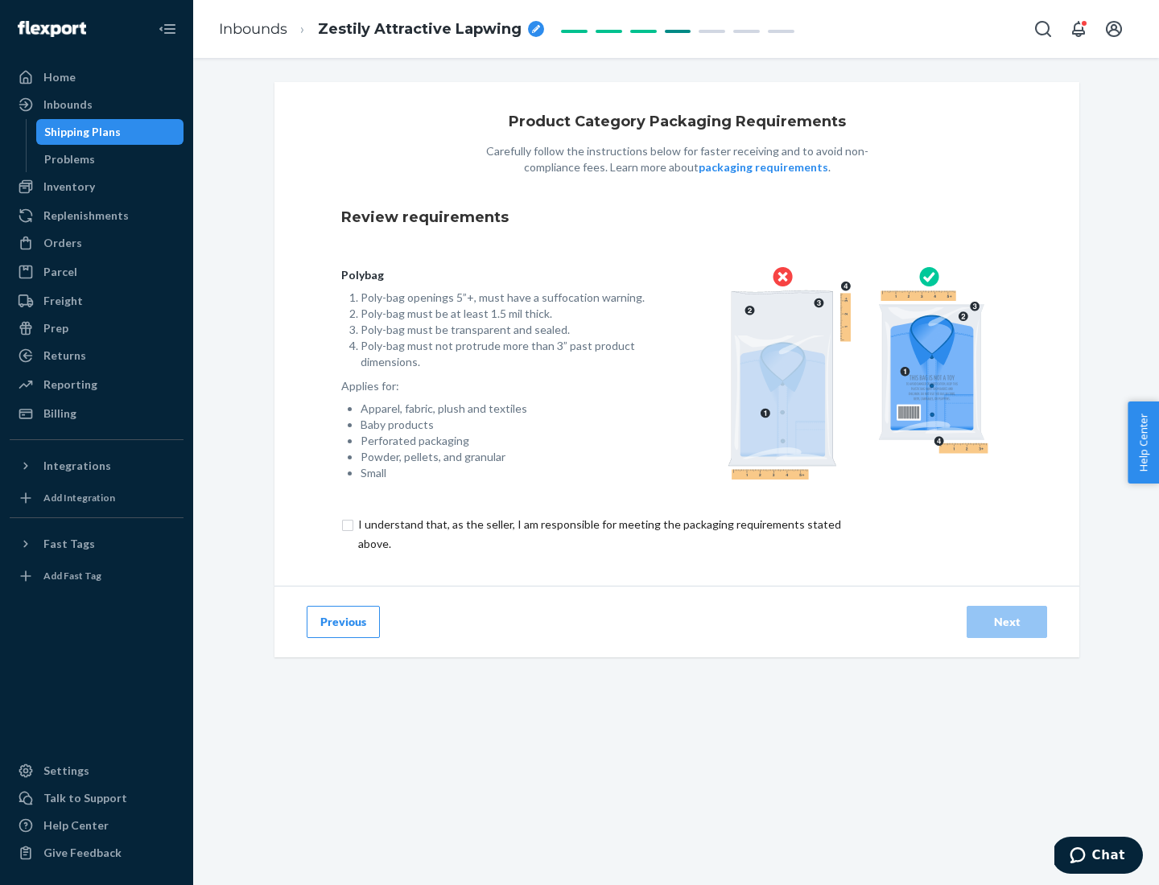
click at [598, 534] on input "checkbox" at bounding box center [608, 534] width 535 height 39
checkbox input "true"
click at [1007, 621] on div "Next" at bounding box center [1006, 622] width 53 height 16
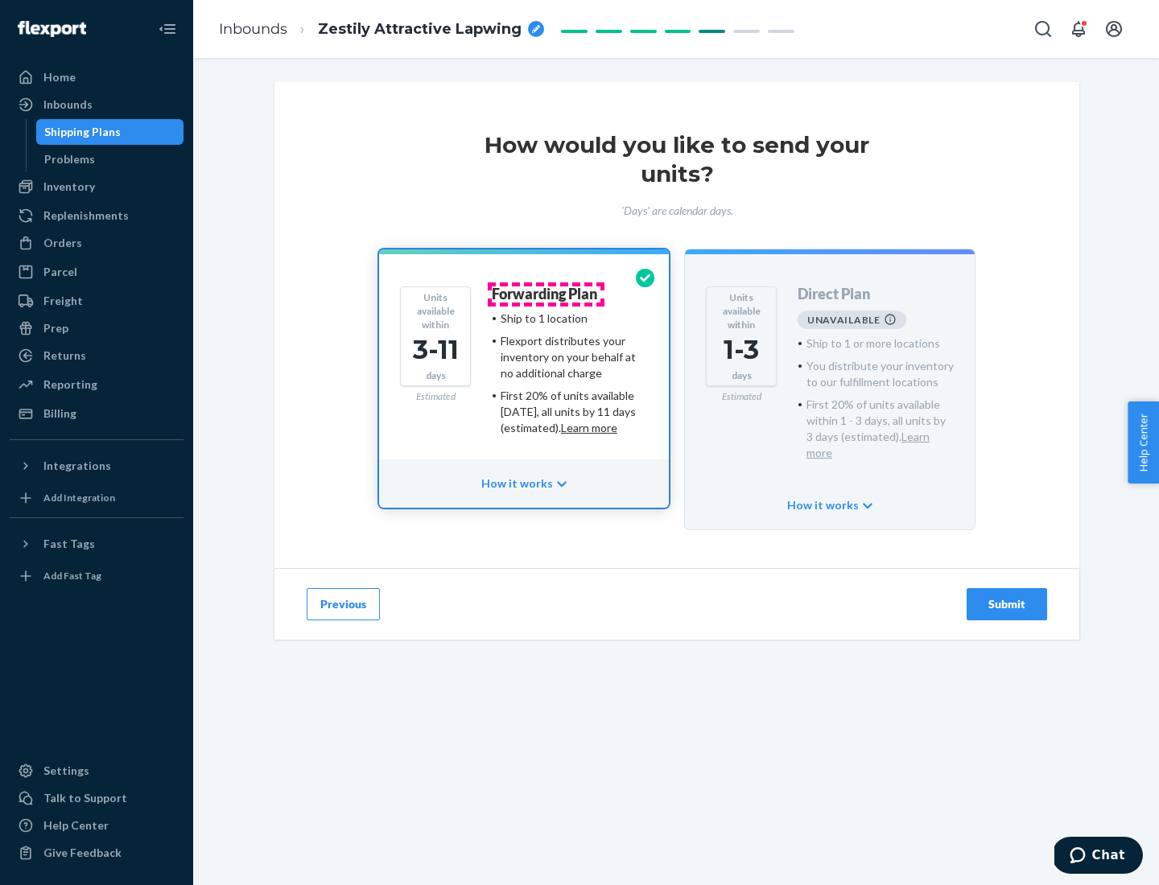
click at [546, 294] on h4 "Forwarding Plan" at bounding box center [544, 294] width 105 height 16
click at [1007, 596] on div "Submit" at bounding box center [1006, 604] width 53 height 16
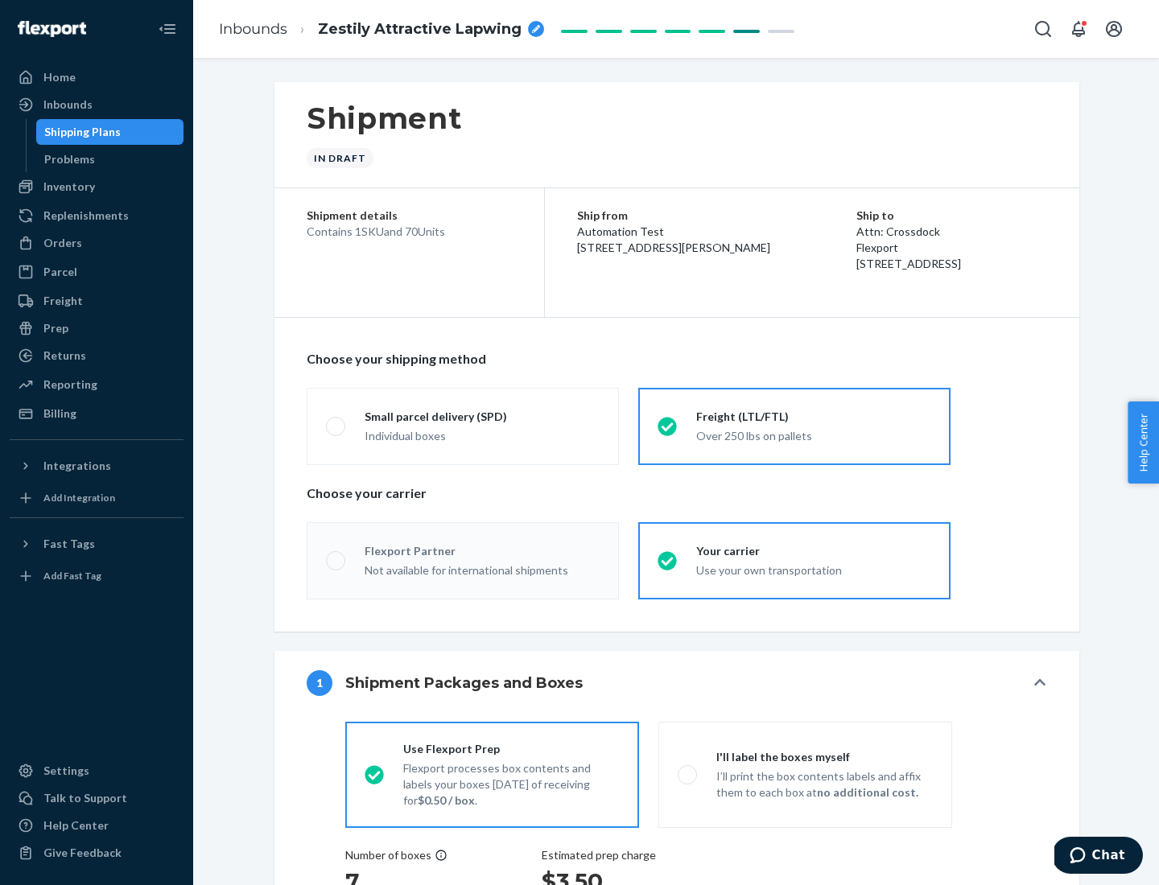
radio input "true"
radio input "false"
radio input "true"
radio input "false"
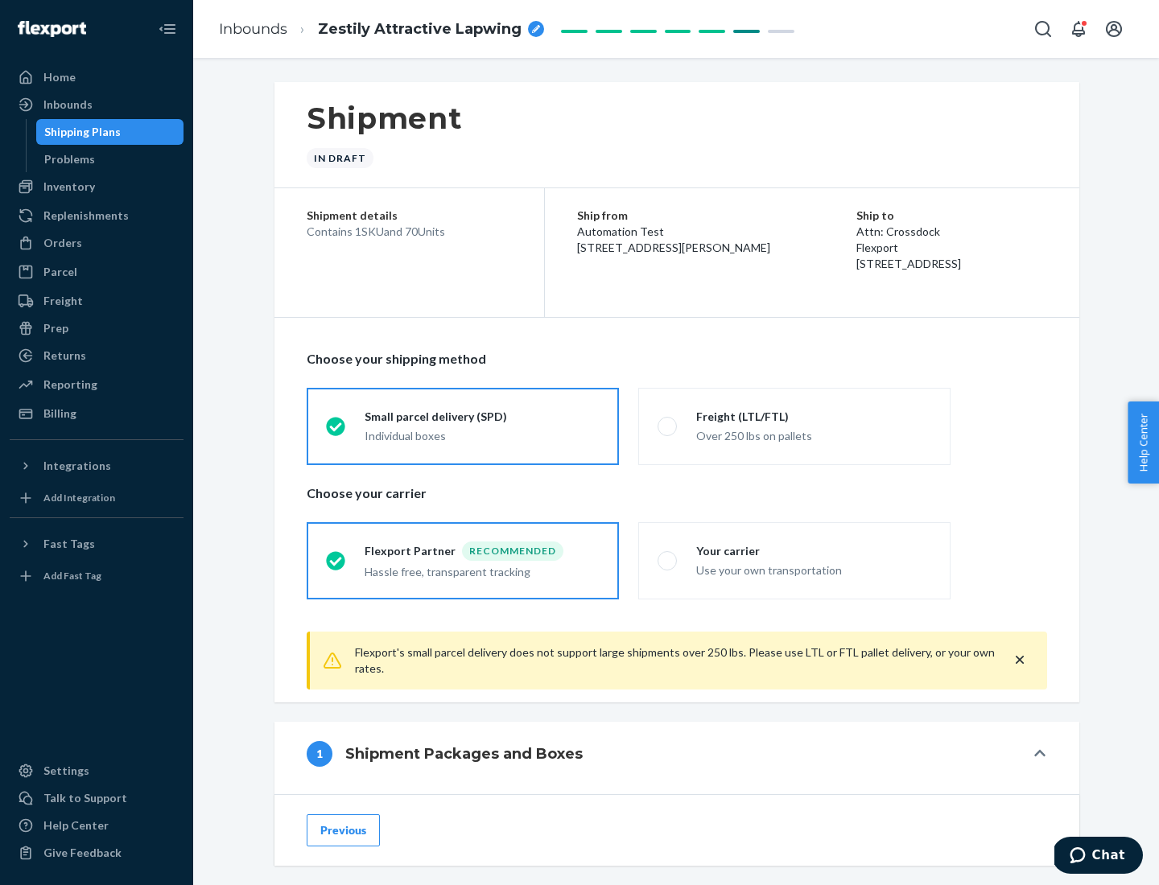
click at [482, 435] on div "Individual boxes" at bounding box center [482, 436] width 235 height 16
click at [336, 431] on input "Small parcel delivery (SPD) Individual boxes" at bounding box center [331, 426] width 10 height 10
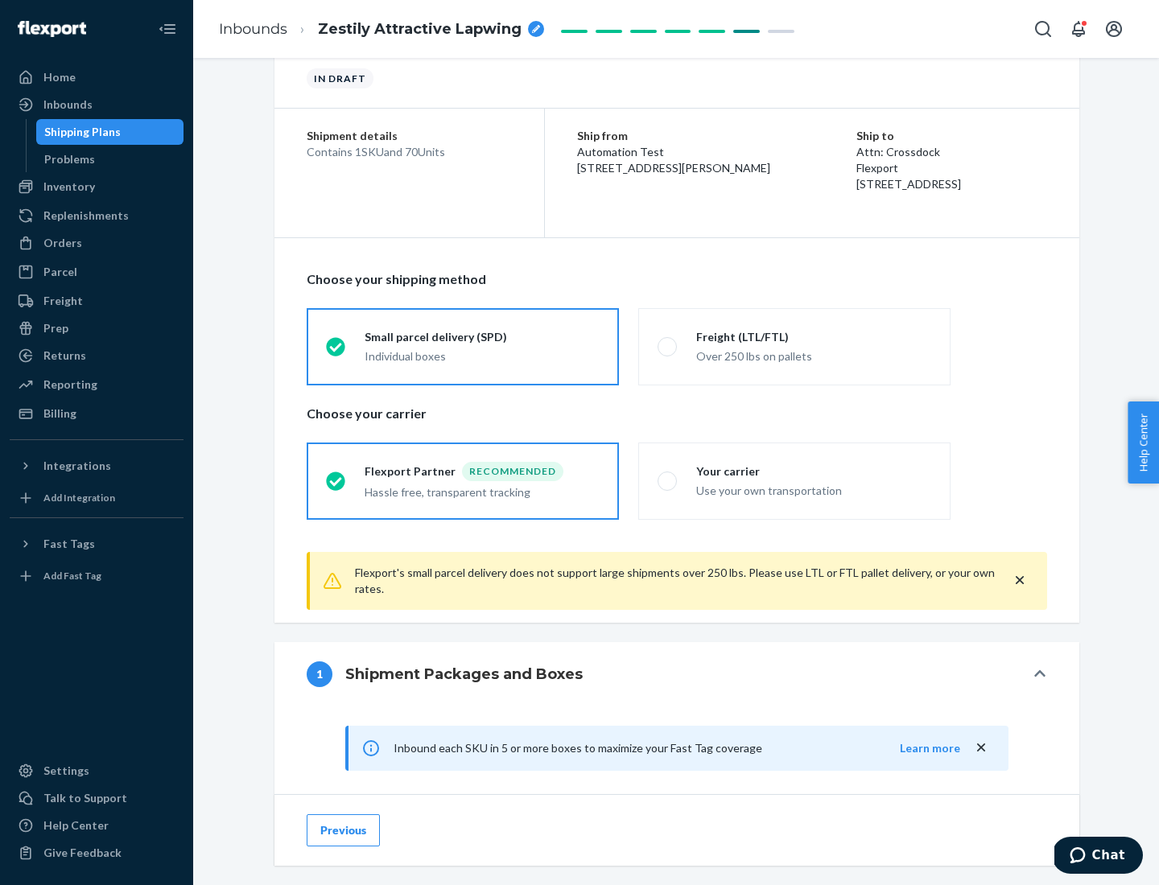
click at [482, 471] on div "Recommended" at bounding box center [512, 471] width 101 height 19
click at [336, 476] on input "Flexport Partner Recommended Hassle free, transparent tracking" at bounding box center [331, 481] width 10 height 10
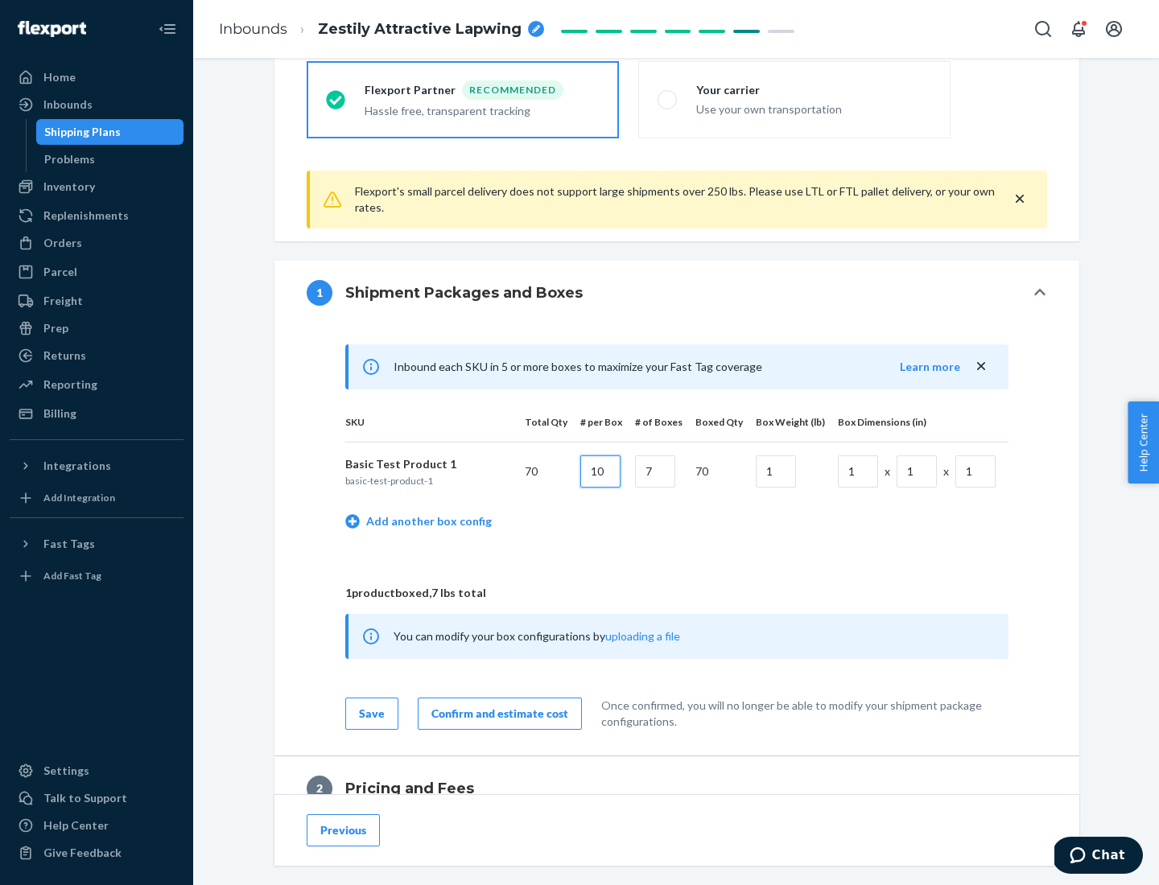
type input "10"
type input "7"
type input "1"
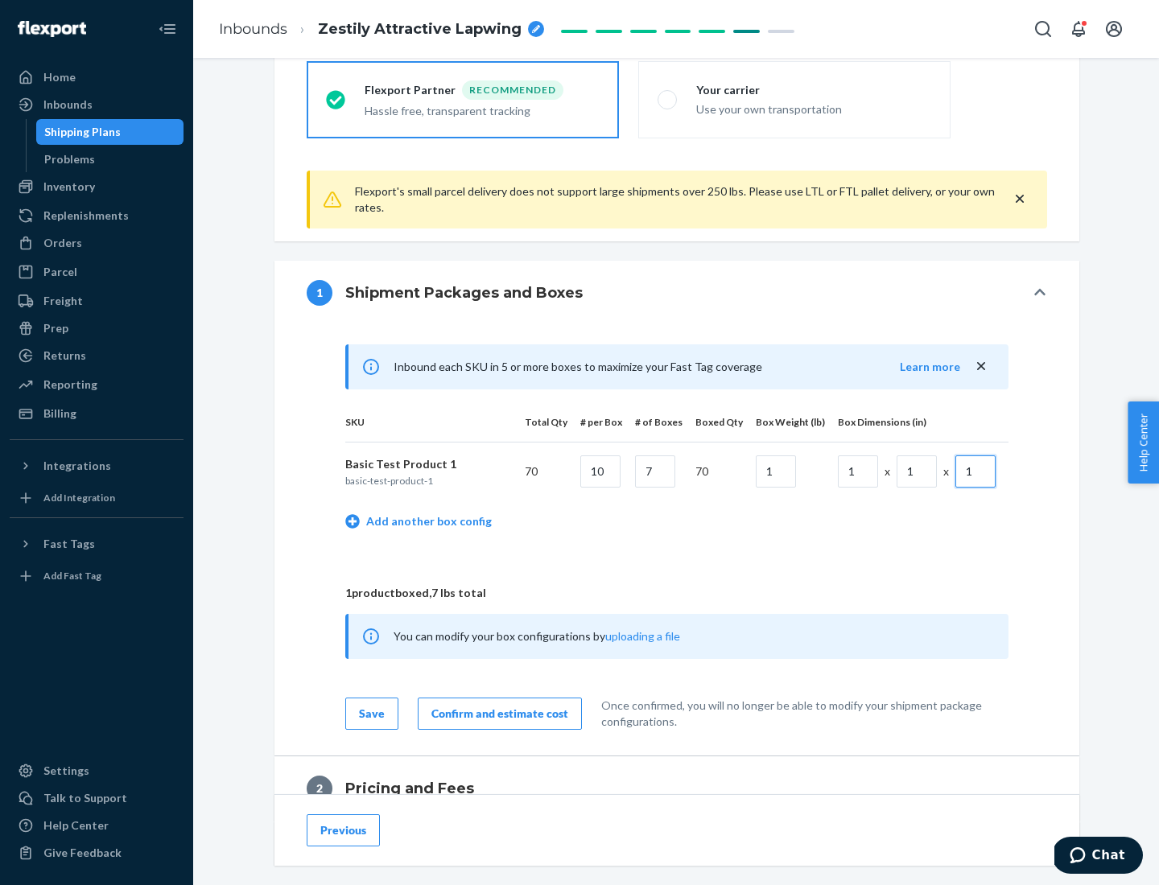
scroll to position [703, 0]
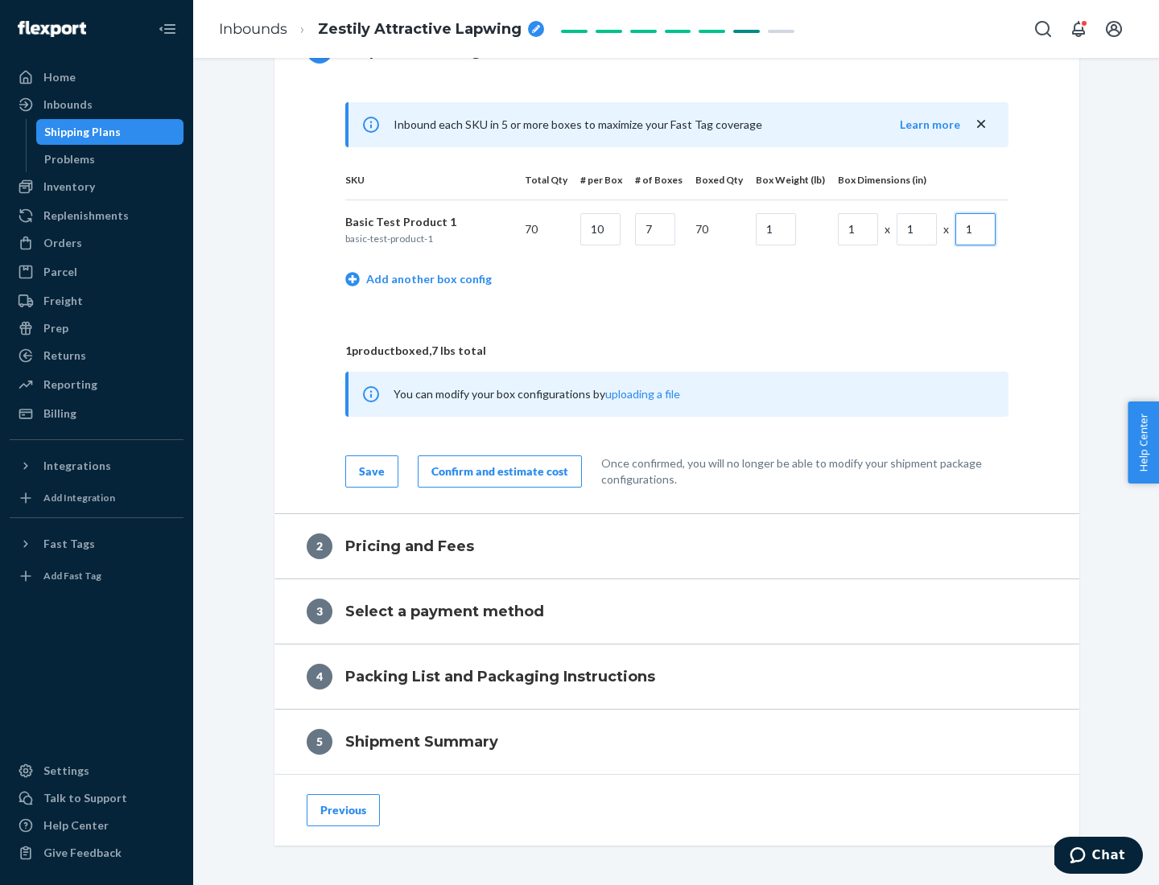
type input "1"
click at [497, 471] on div "Confirm and estimate cost" at bounding box center [499, 472] width 137 height 16
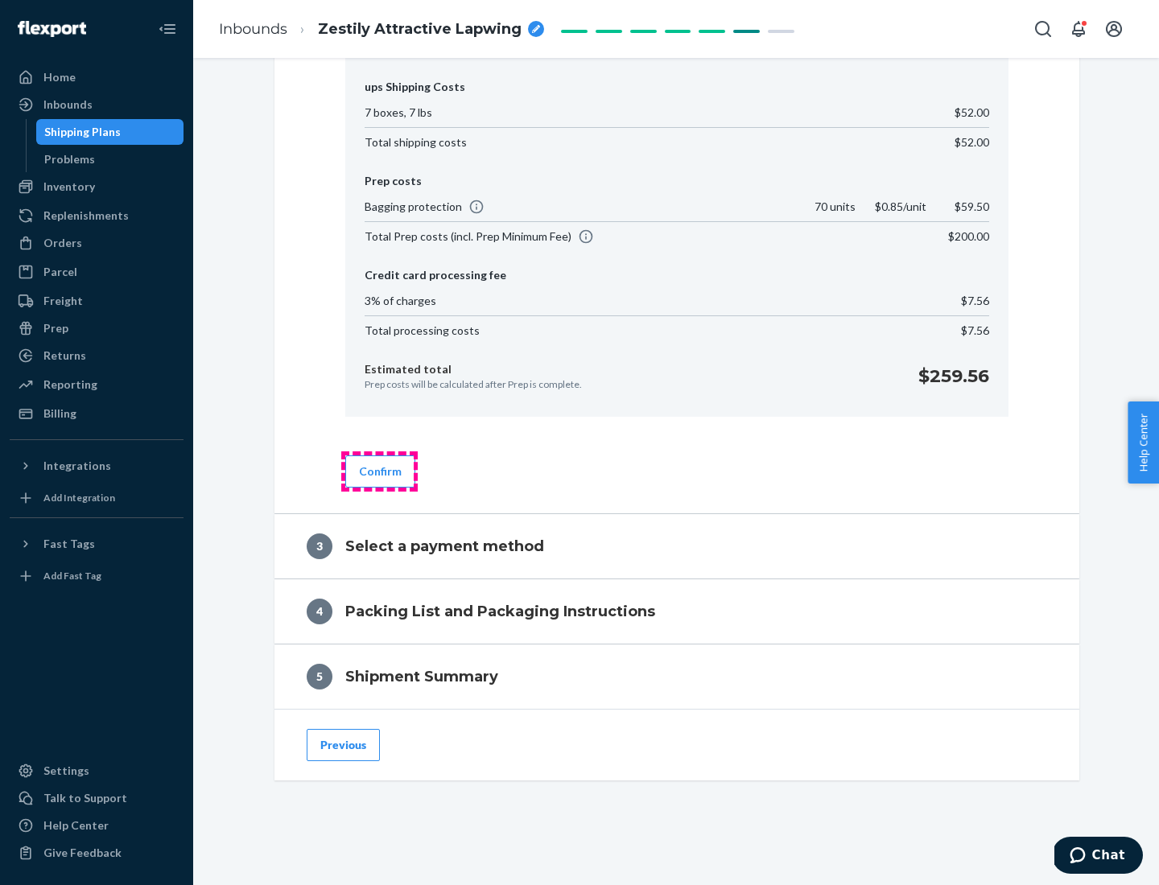
click at [379, 471] on button "Confirm" at bounding box center [380, 471] width 70 height 32
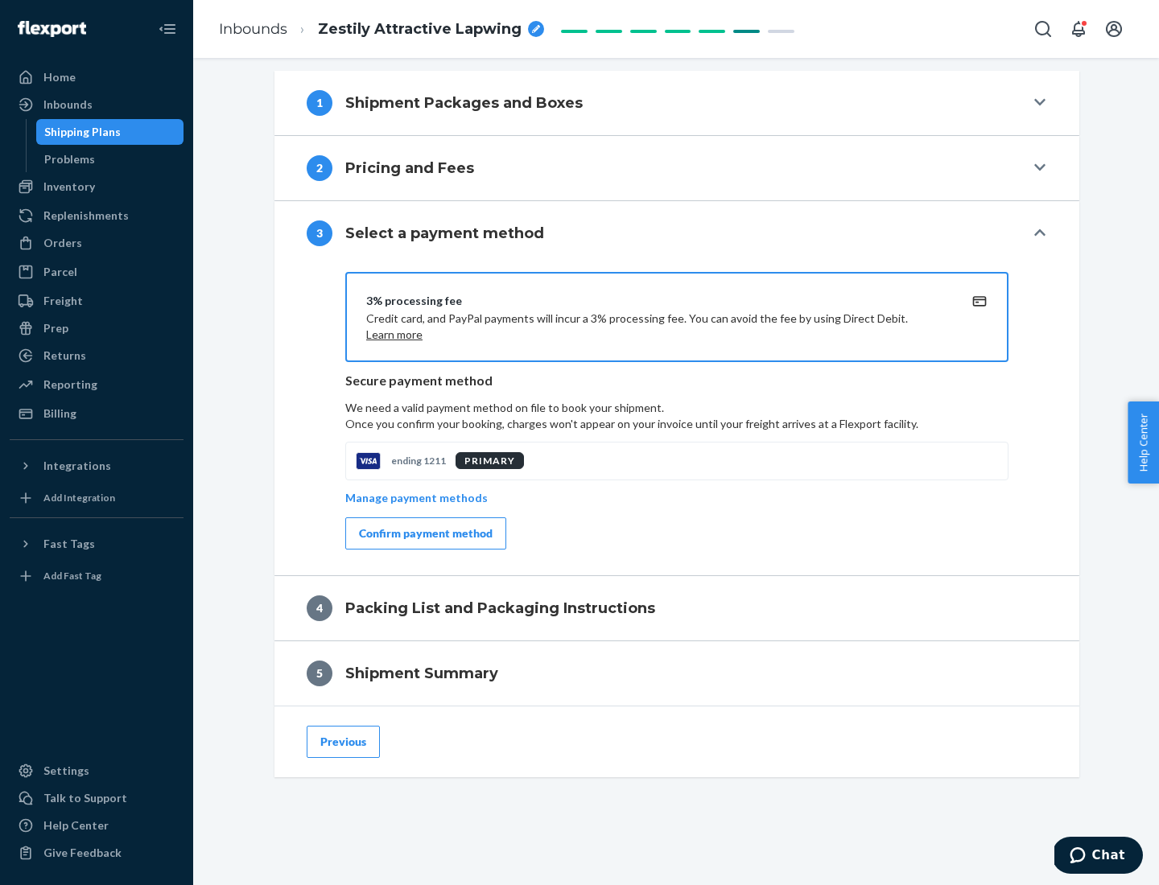
click at [424, 534] on div "Confirm payment method" at bounding box center [426, 534] width 134 height 16
